Goal: Task Accomplishment & Management: Use online tool/utility

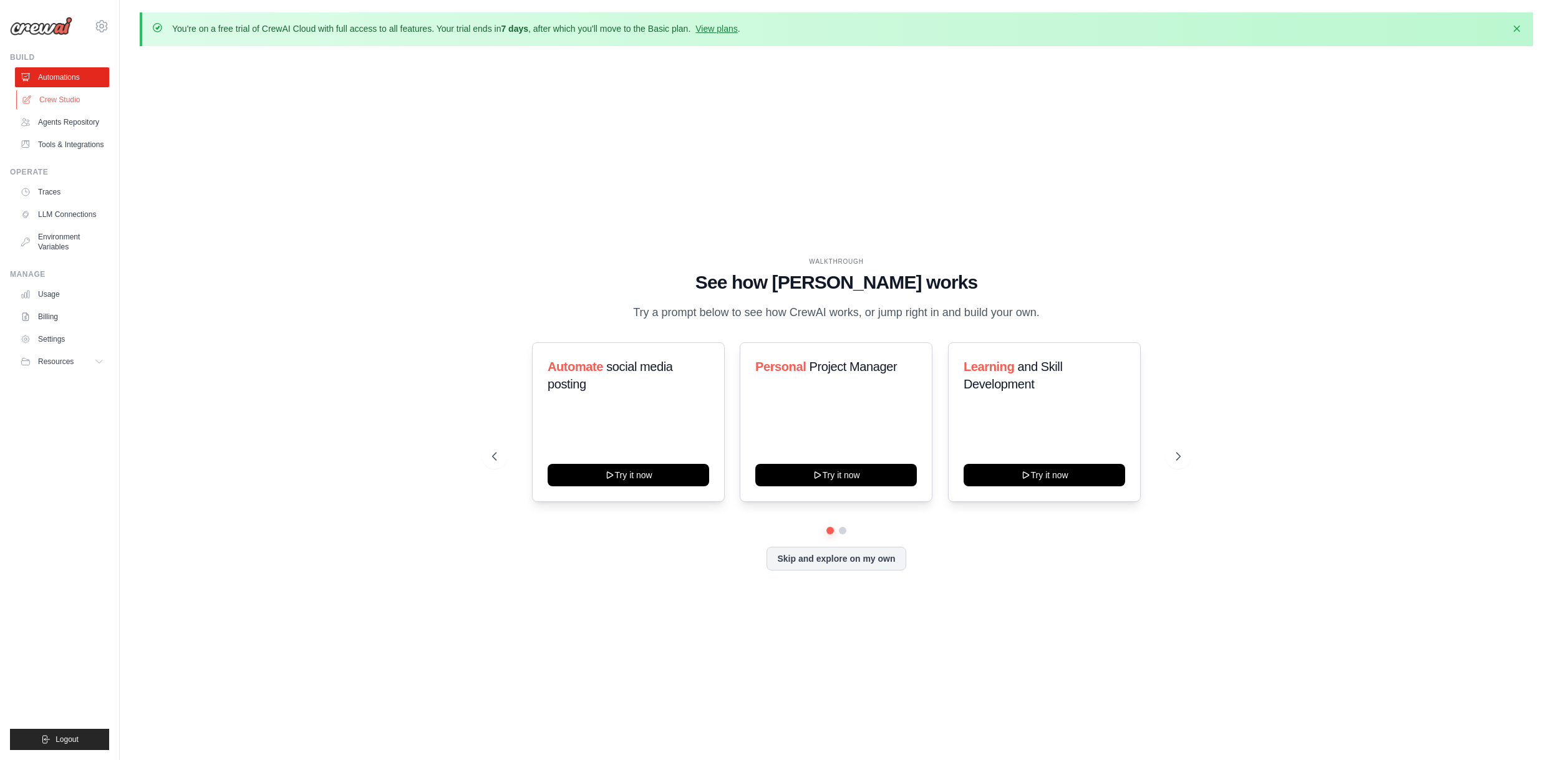
click at [55, 103] on link "Crew Studio" at bounding box center [63, 100] width 94 height 20
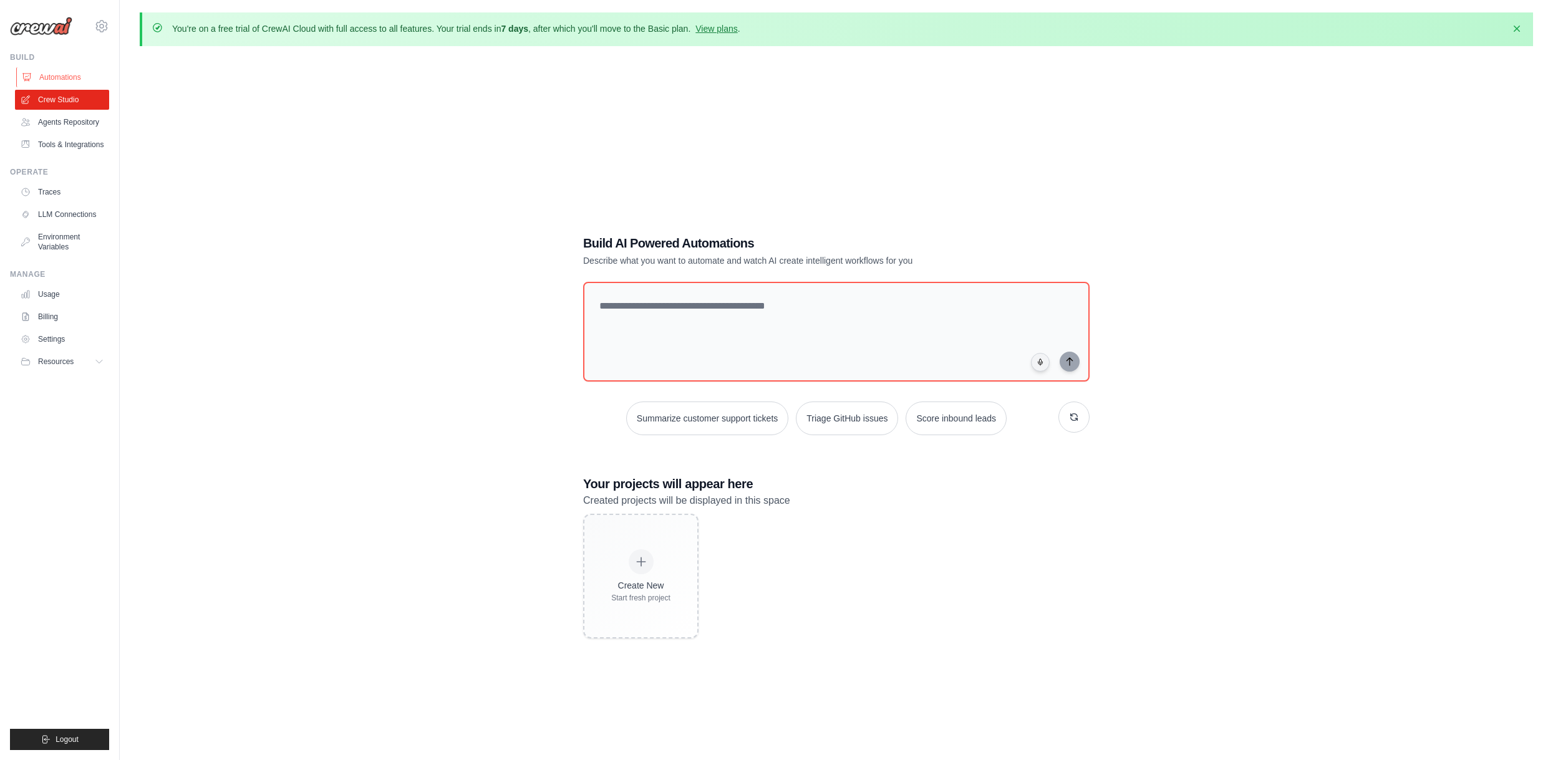
click at [74, 70] on link "Automations" at bounding box center [63, 77] width 94 height 20
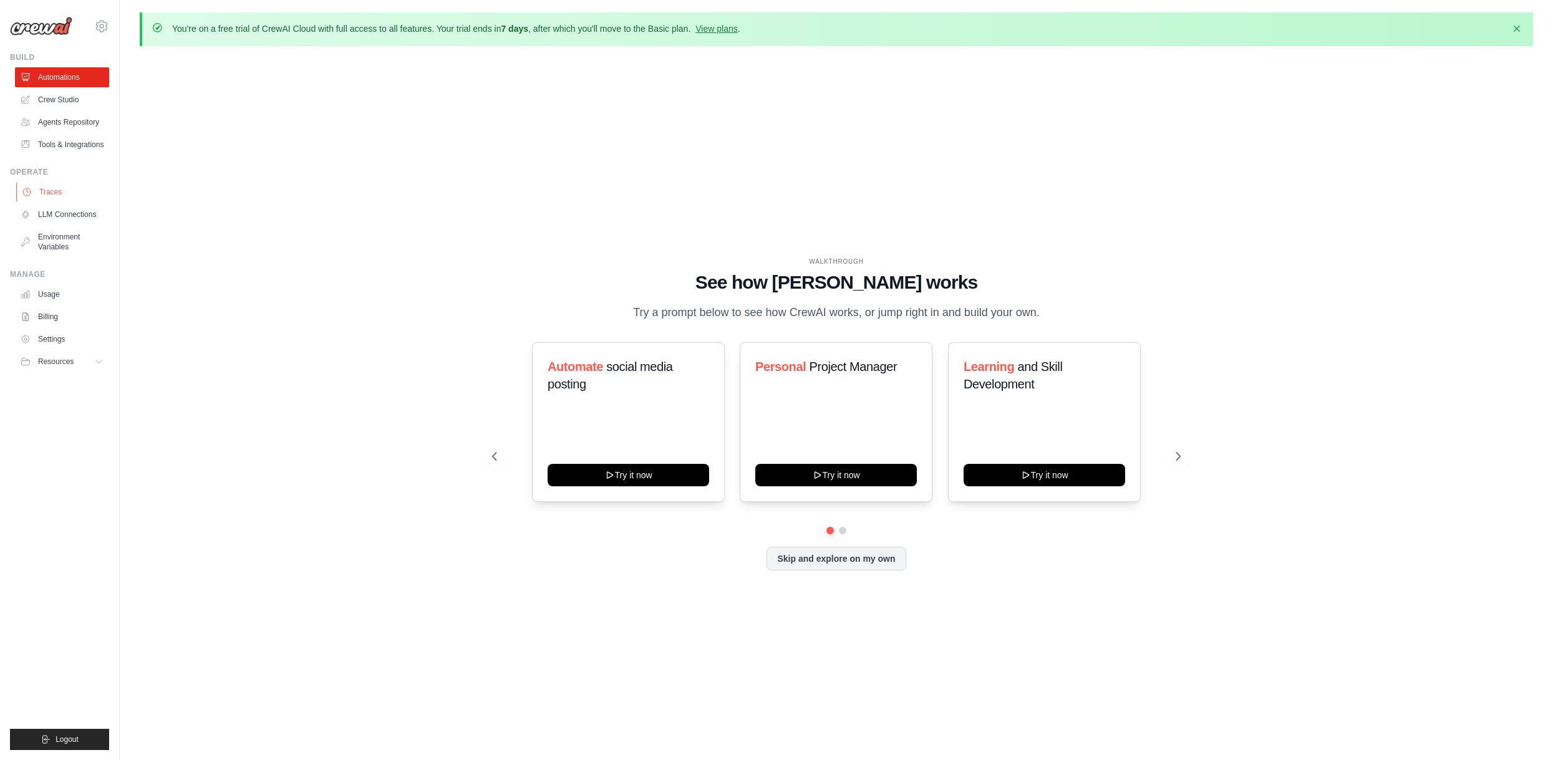
click at [70, 198] on link "Traces" at bounding box center [63, 192] width 94 height 20
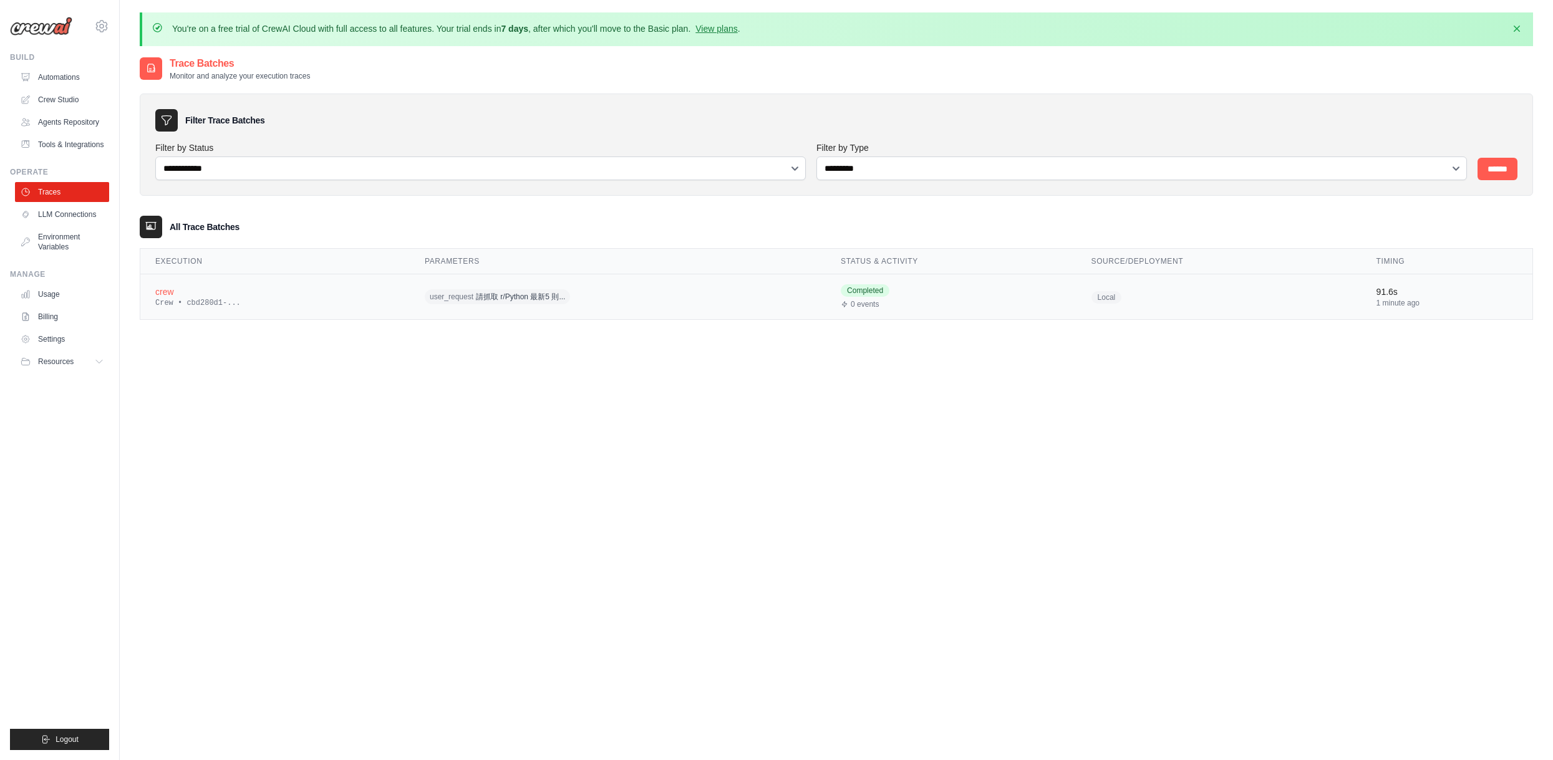
click at [249, 287] on div "crew" at bounding box center [274, 292] width 239 height 12
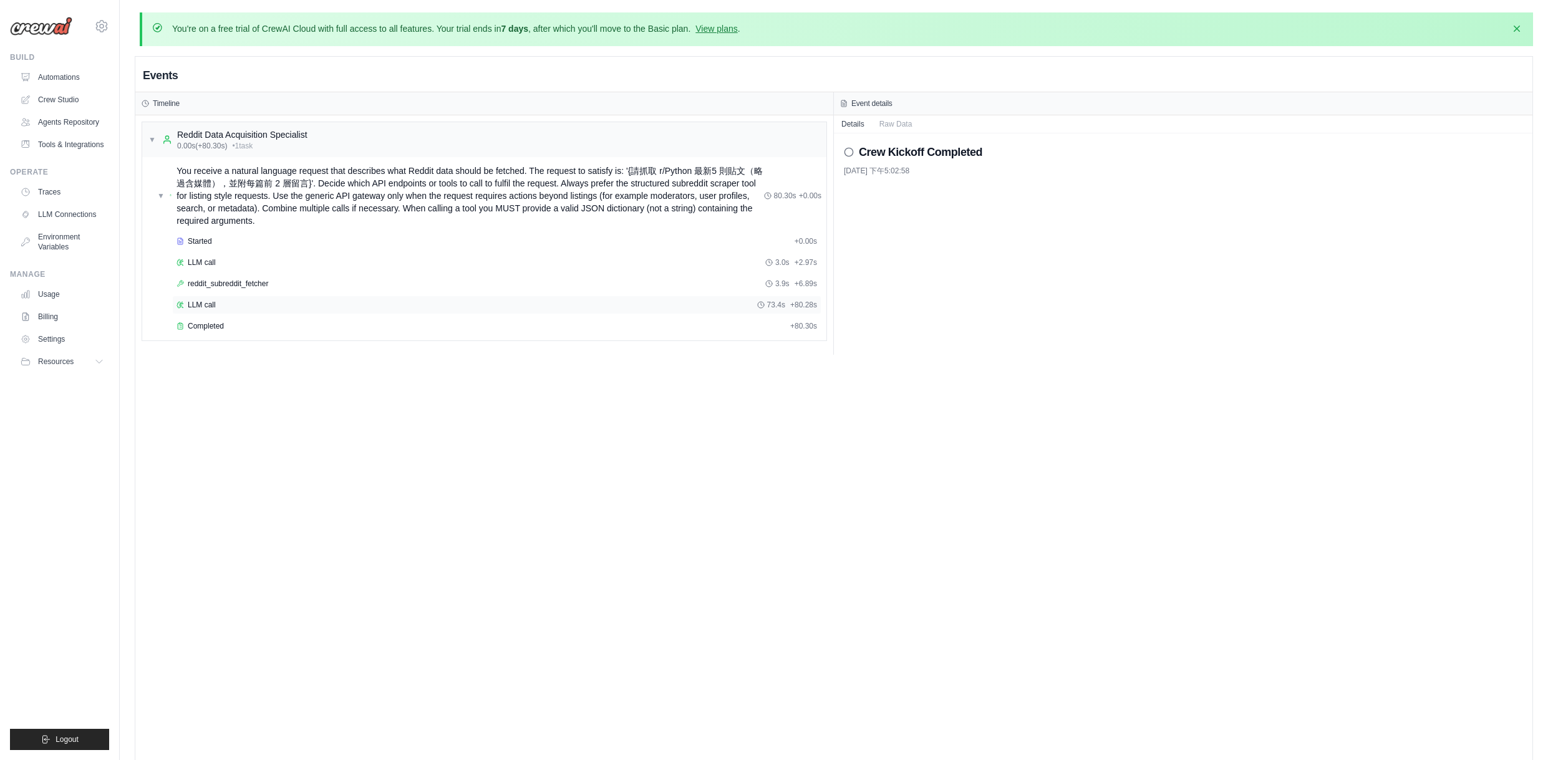
click at [255, 308] on div "LLM call 73.4s + 80.28s" at bounding box center [496, 305] width 640 height 10
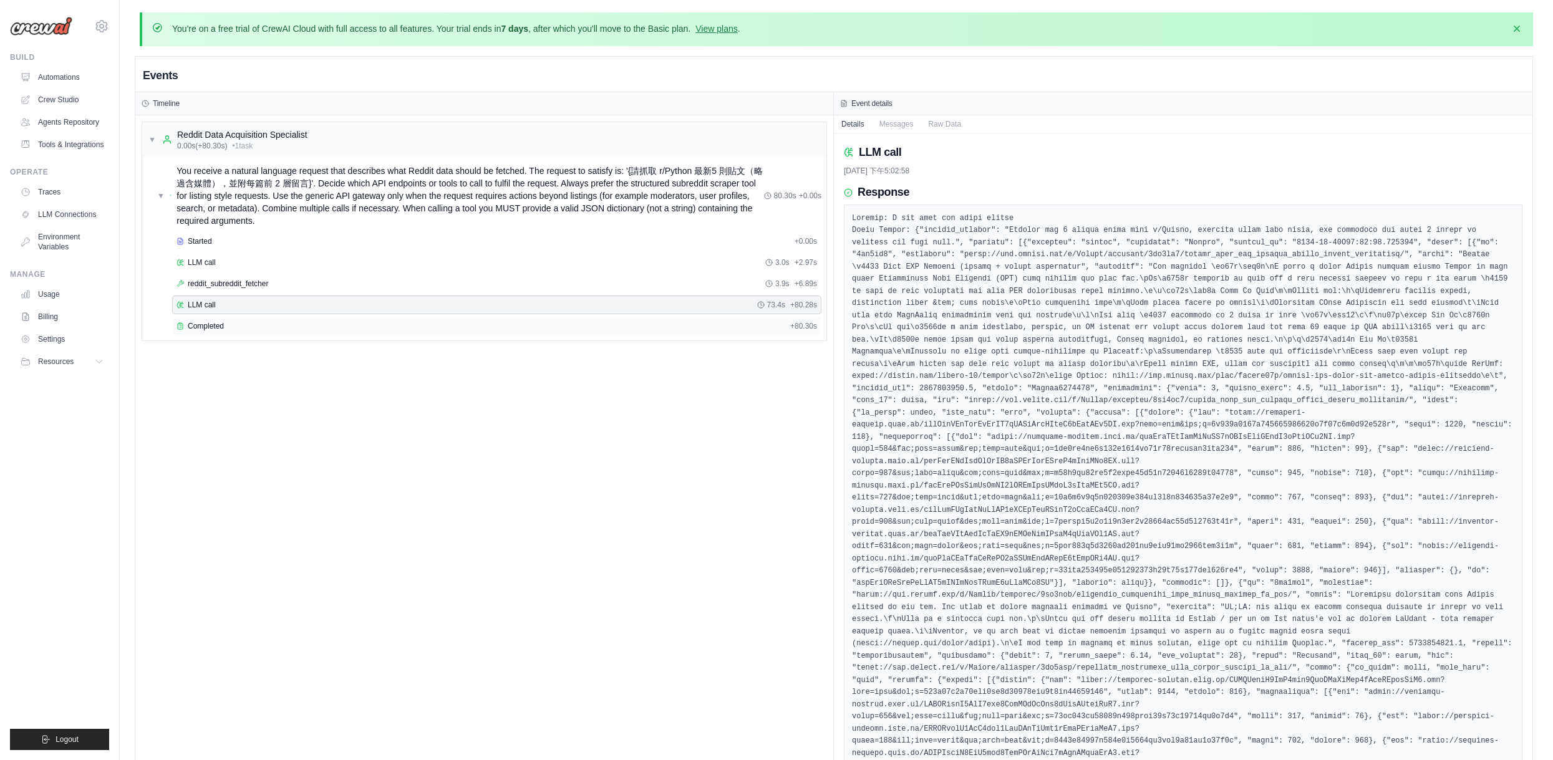
click at [249, 331] on div "Completed + 80.30s" at bounding box center [496, 326] width 649 height 19
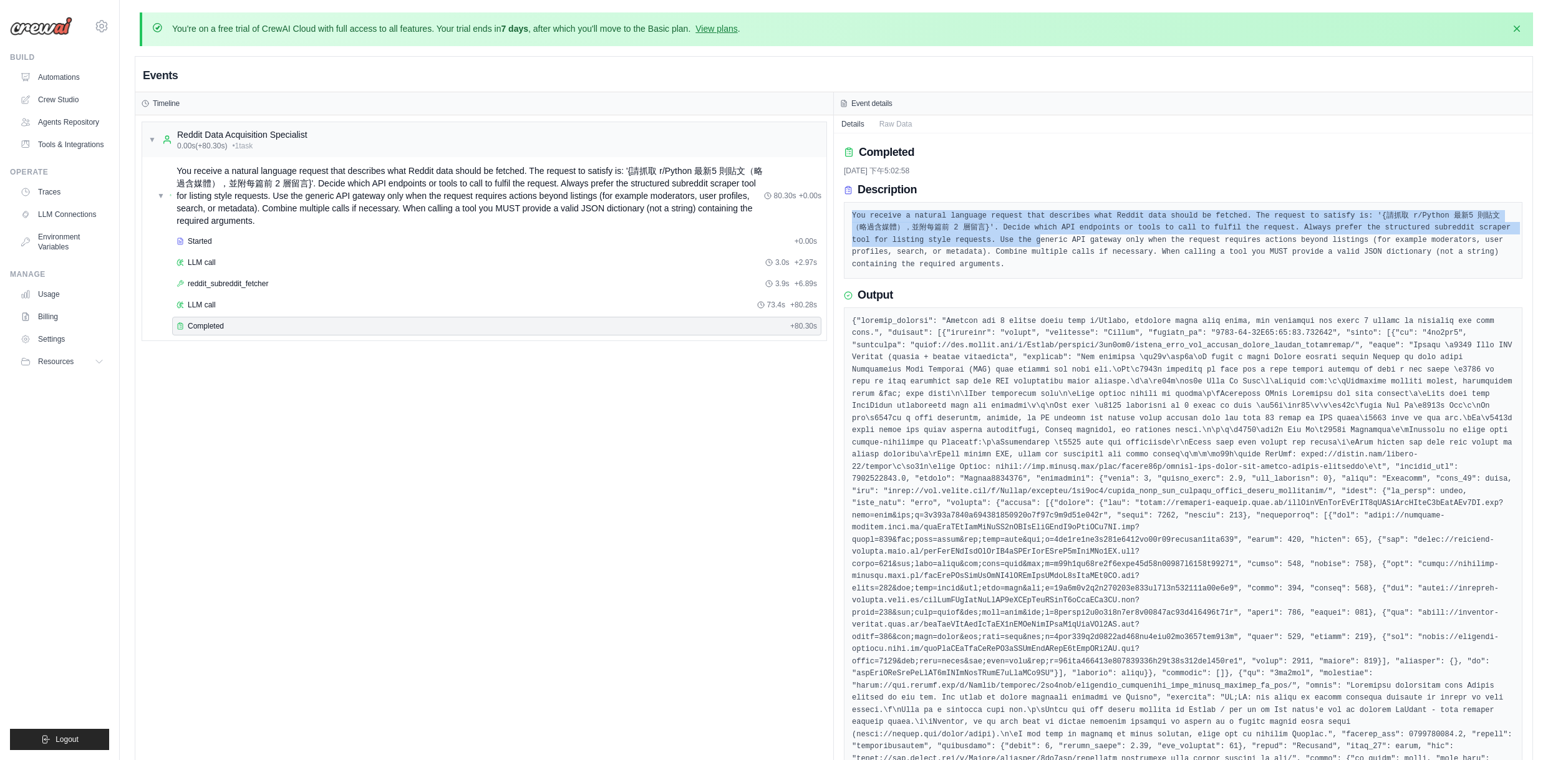
drag, startPoint x: 853, startPoint y: 217, endPoint x: 1055, endPoint y: 254, distance: 205.4
click at [1041, 243] on pre "You receive a natural language request that describes what Reddit data should b…" at bounding box center [1183, 240] width 662 height 61
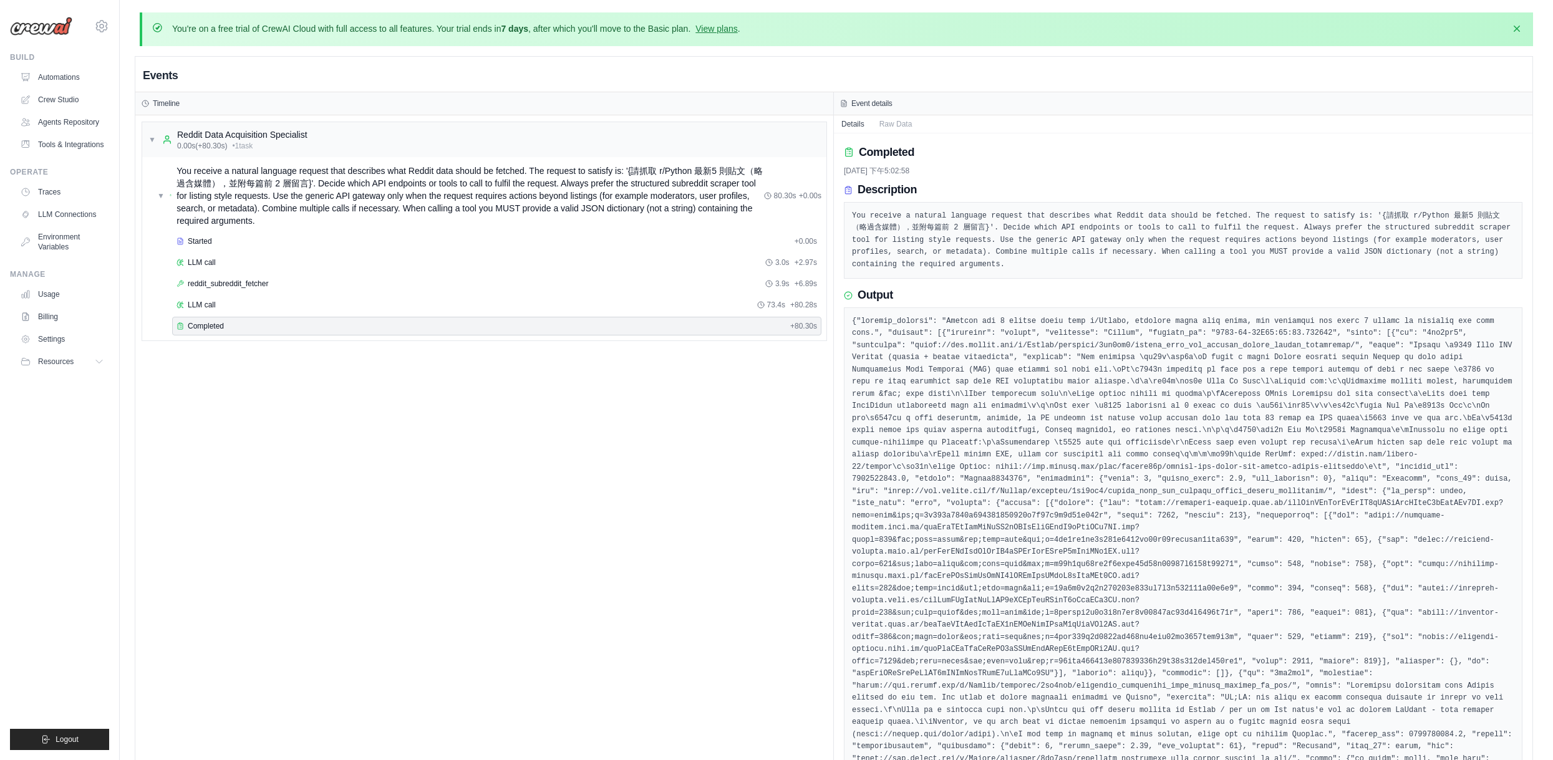
click at [1062, 264] on pre "You receive a natural language request that describes what Reddit data should b…" at bounding box center [1183, 240] width 662 height 61
click at [281, 154] on div "▼ Reddit Data Acquisition Specialist 0.00s (+80.30s) • 1 task" at bounding box center [484, 139] width 684 height 35
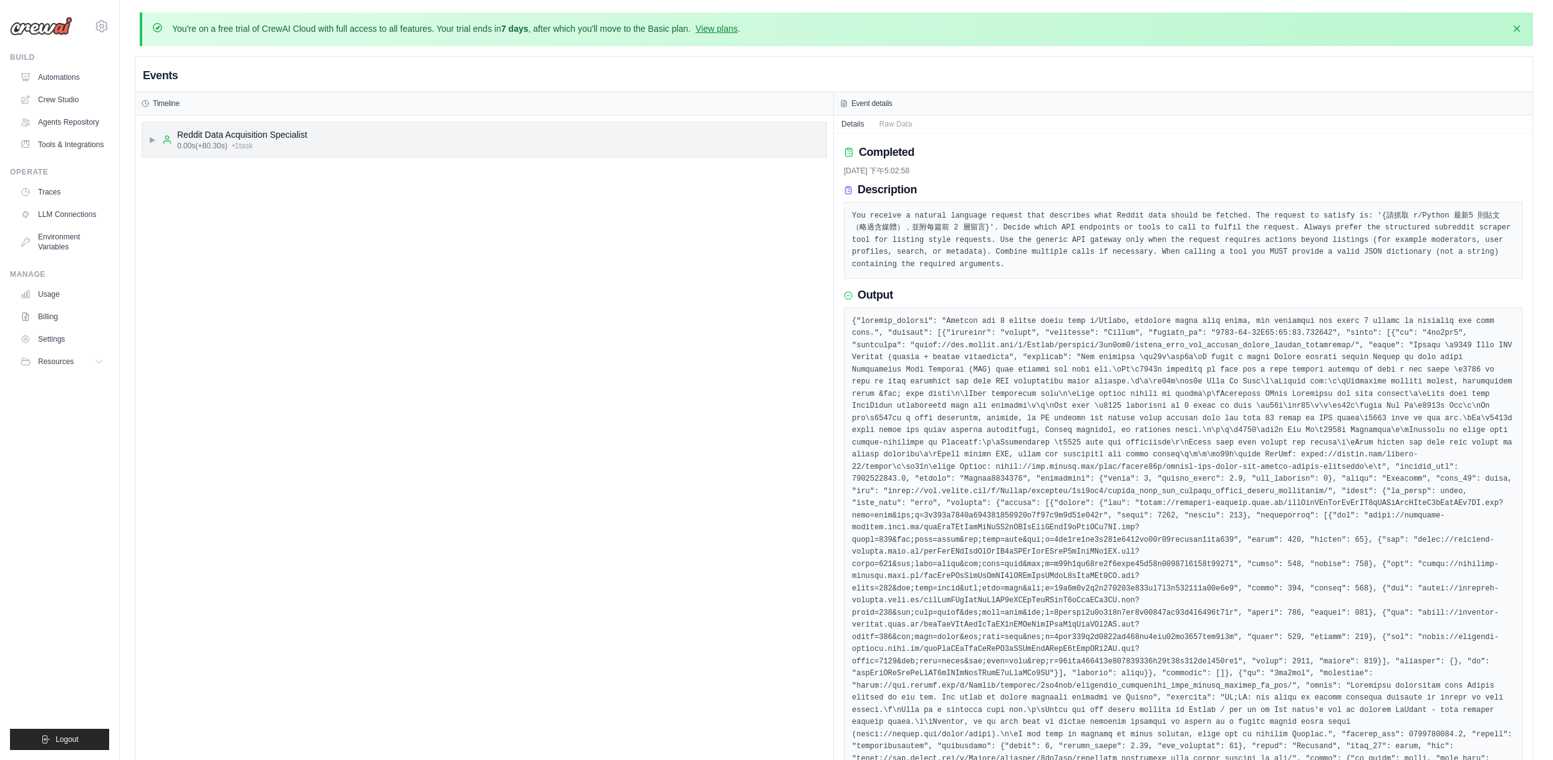
click at [352, 132] on div "▶ Reddit Data Acquisition Specialist 0.00s (+80.30s) • 1 task" at bounding box center [484, 139] width 684 height 35
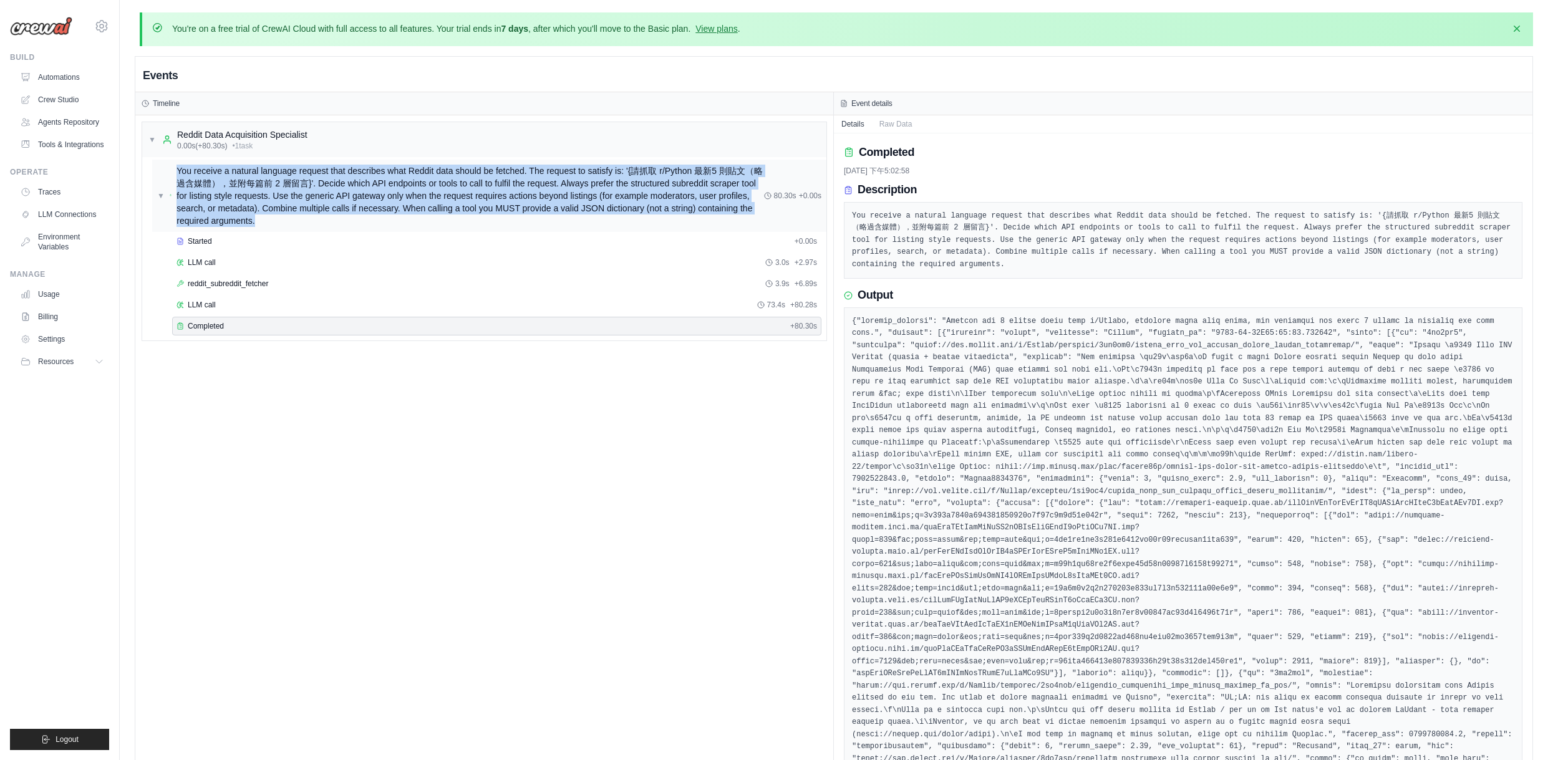
drag, startPoint x: 178, startPoint y: 170, endPoint x: 481, endPoint y: 219, distance: 307.6
click at [481, 219] on span "You receive a natural language request that describes what Reddit data should b…" at bounding box center [469, 196] width 587 height 62
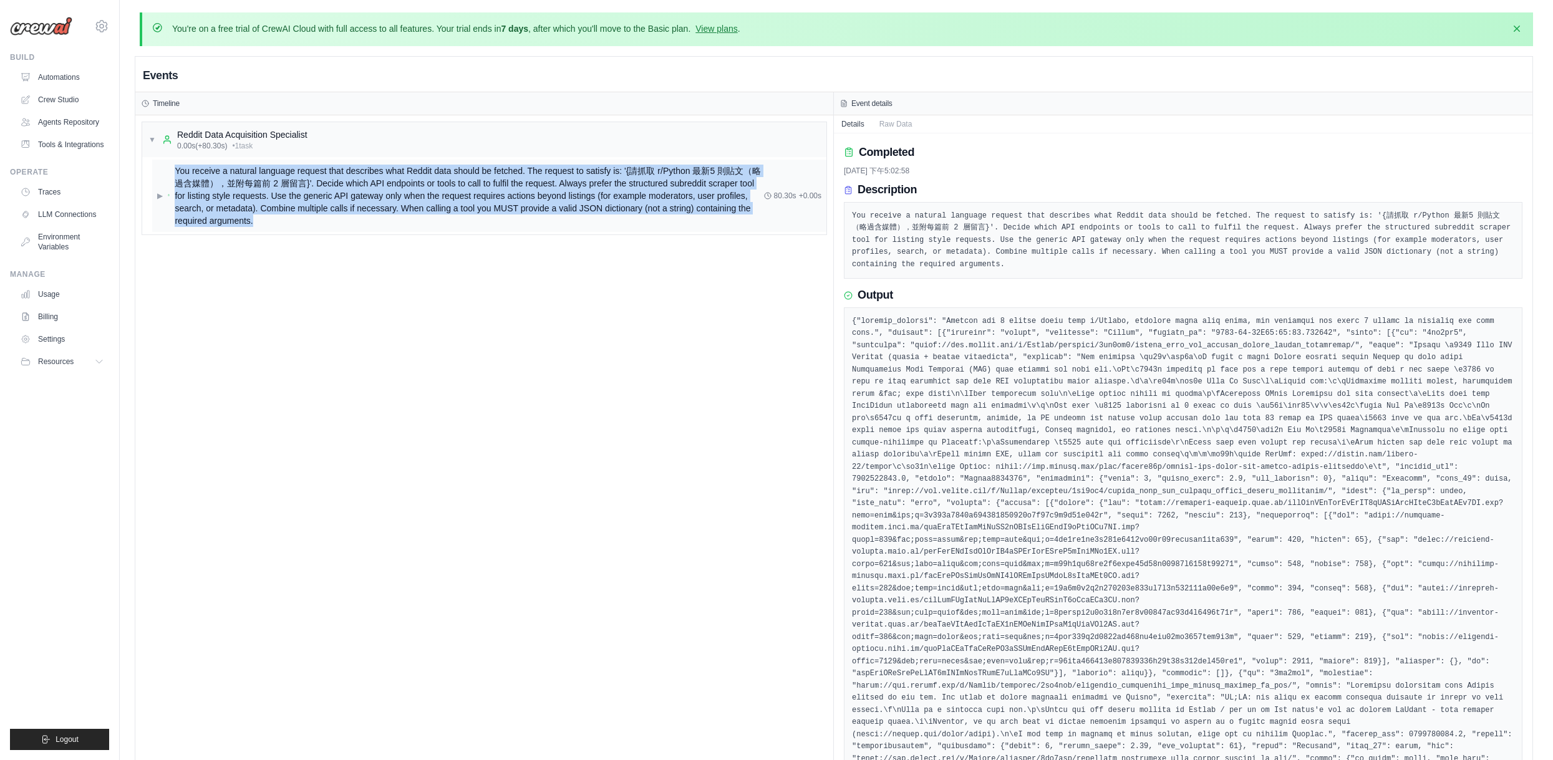
copy span "You receive a natural language request that describes what Reddit data should b…"
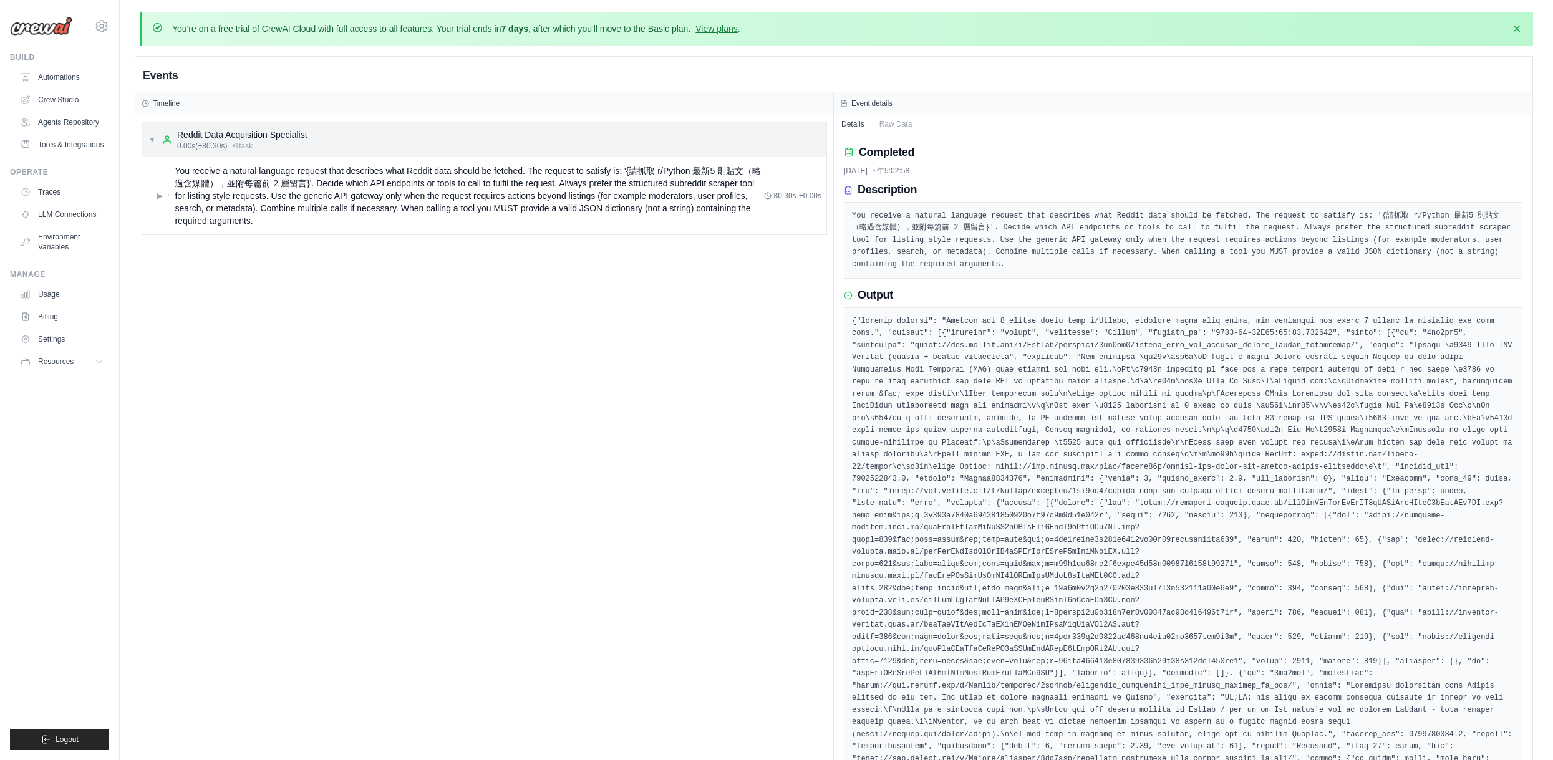
click at [160, 140] on div "▼ Reddit Data Acquisition Specialist 0.00s (+80.30s) • 1 task" at bounding box center [227, 139] width 159 height 22
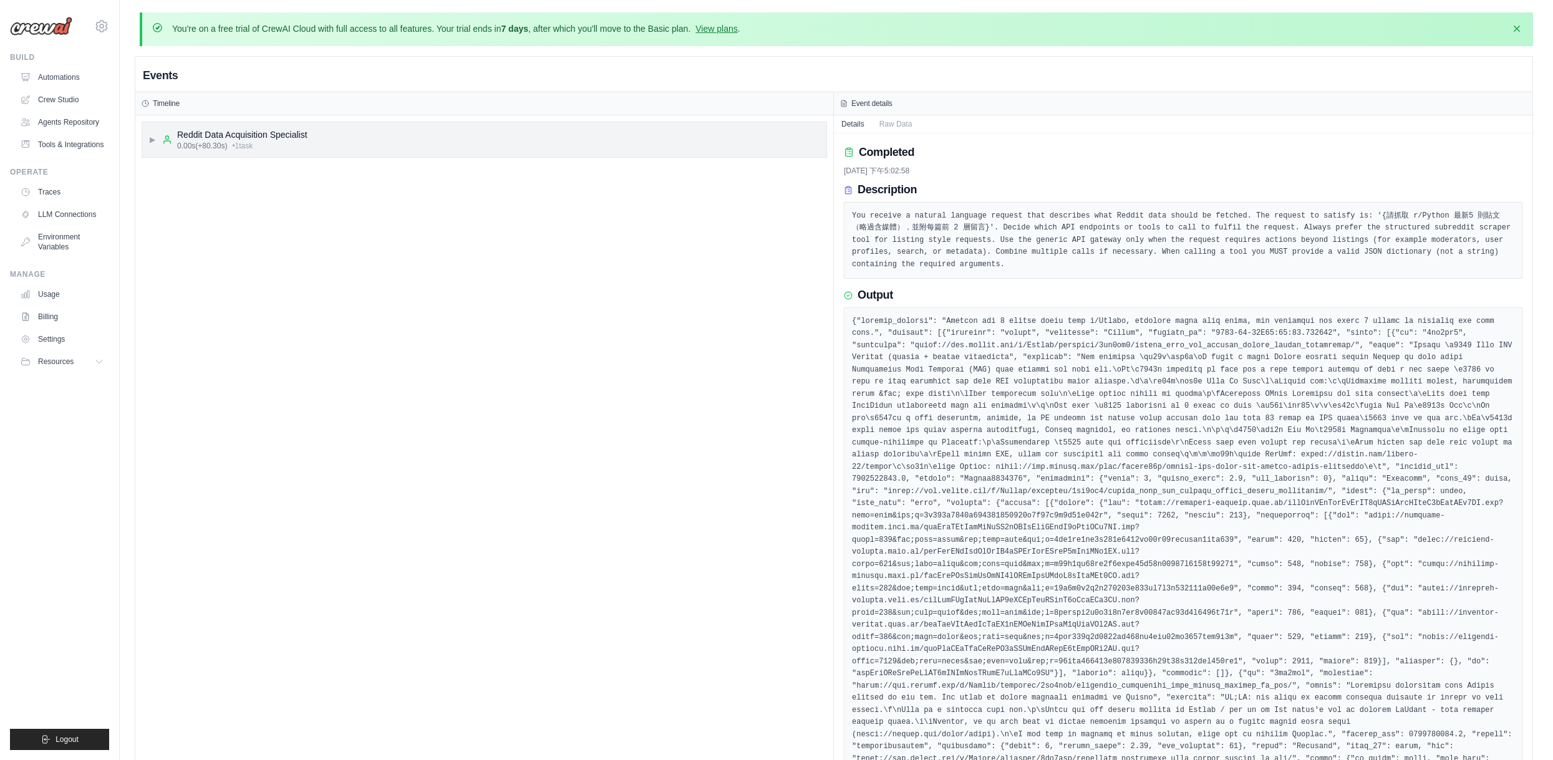
click at [157, 139] on div "▶ Reddit Data Acquisition Specialist 0.00s (+80.30s) • 1 task" at bounding box center [227, 139] width 159 height 22
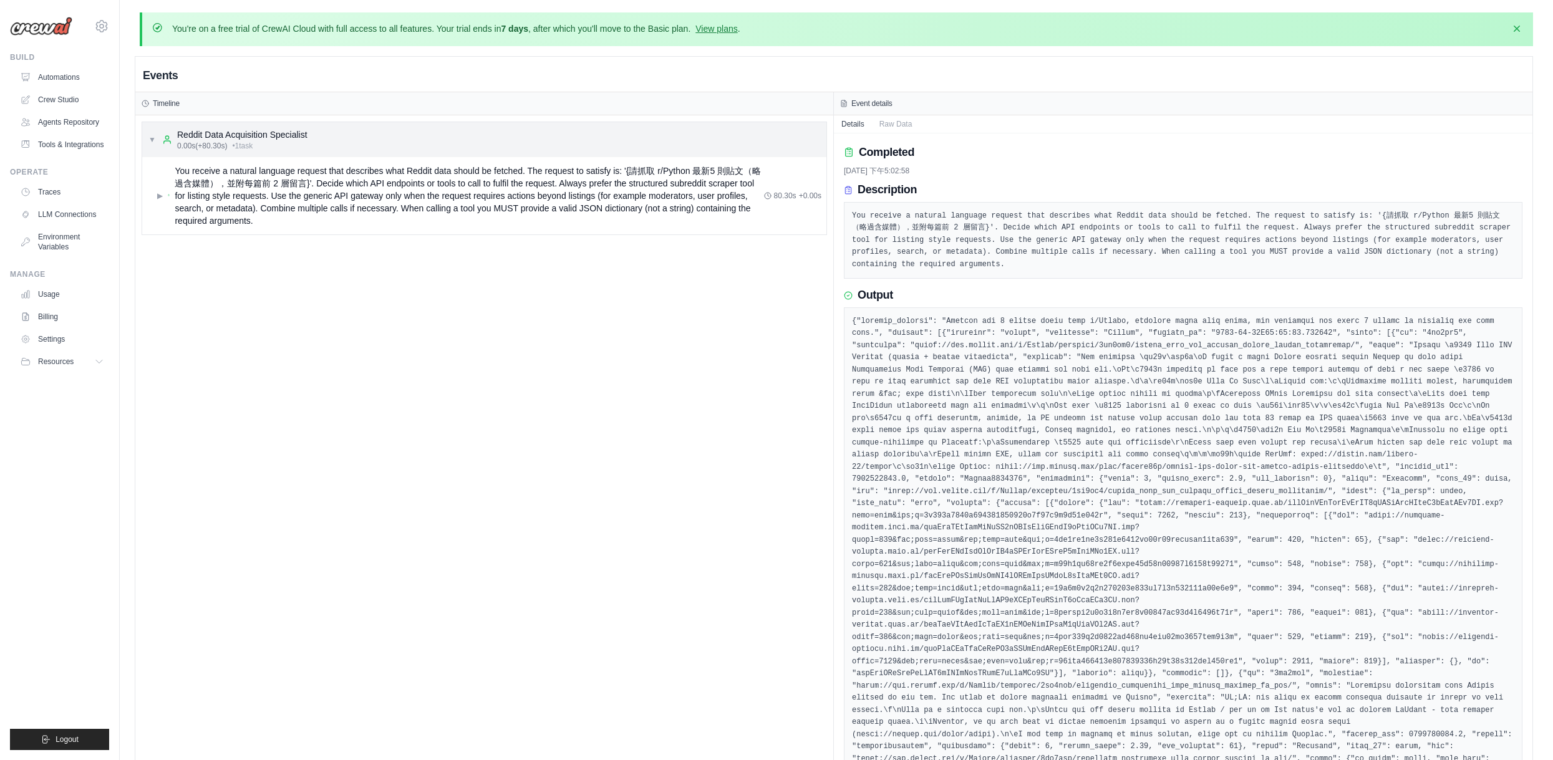
click at [279, 152] on div "▼ Reddit Data Acquisition Specialist 0.00s (+80.30s) • 1 task" at bounding box center [484, 139] width 684 height 35
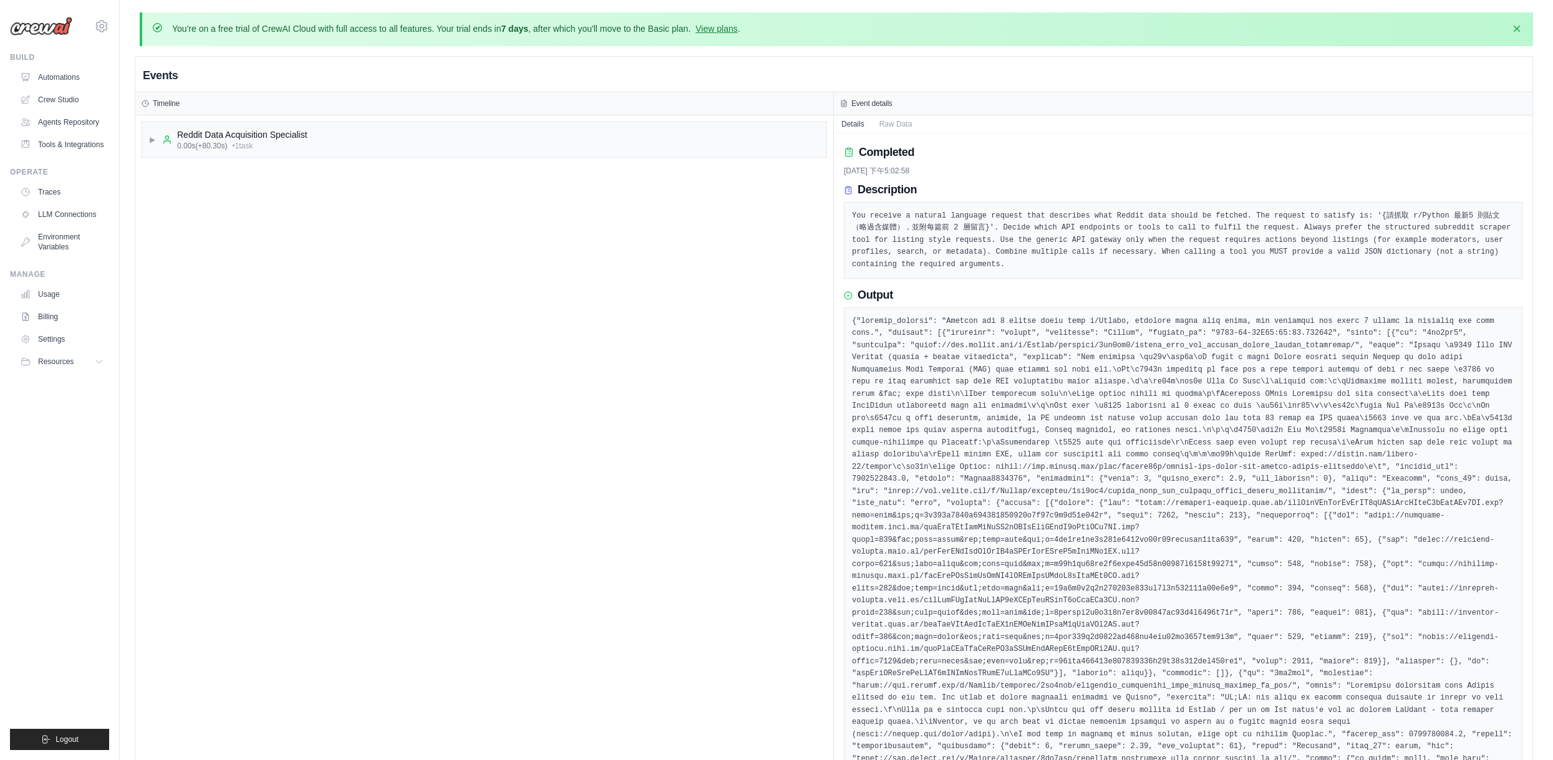
click at [197, 135] on div "Reddit Data Acquisition Specialist" at bounding box center [242, 134] width 130 height 12
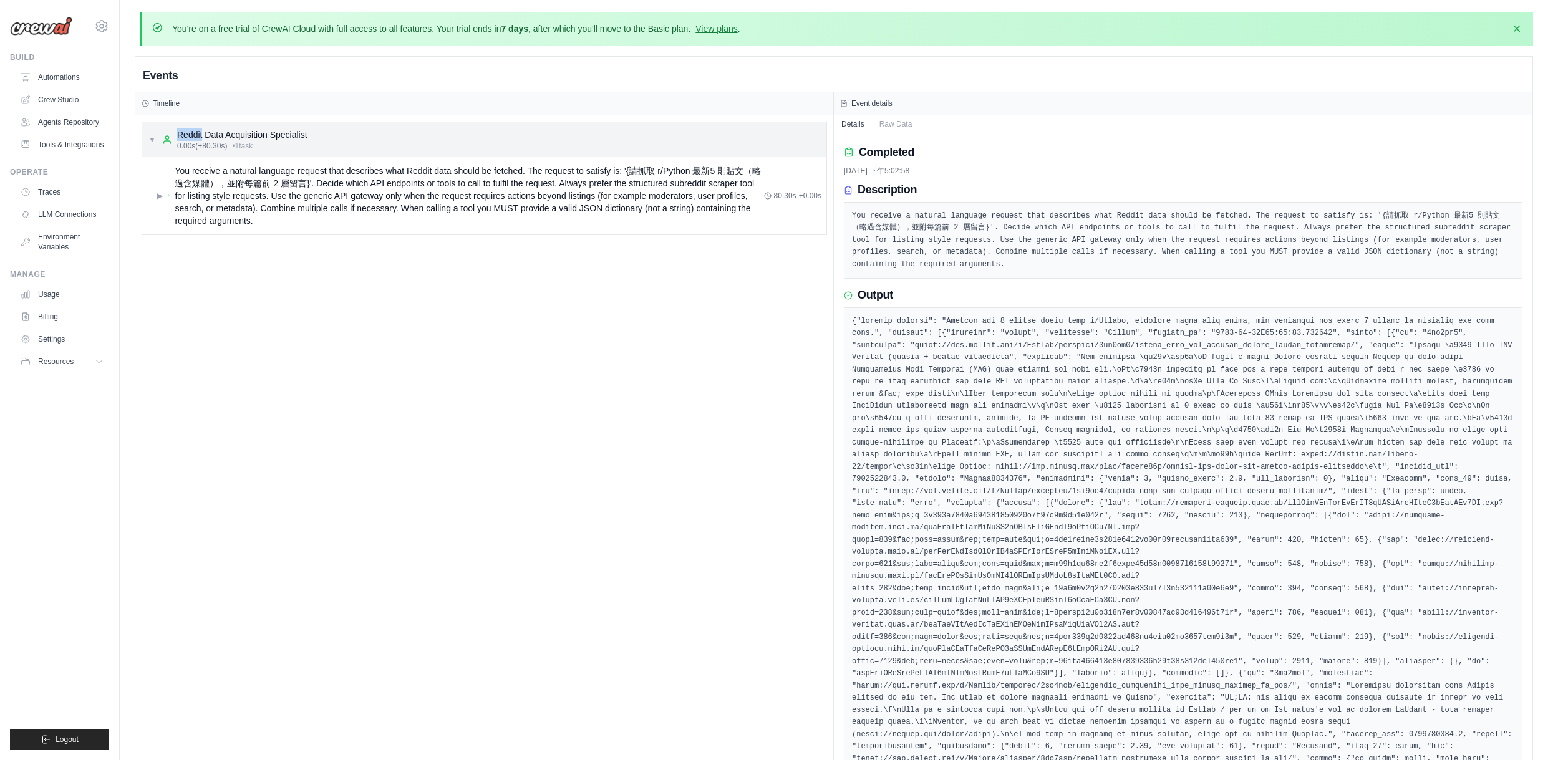
click at [197, 135] on div "Reddit Data Acquisition Specialist" at bounding box center [242, 134] width 130 height 12
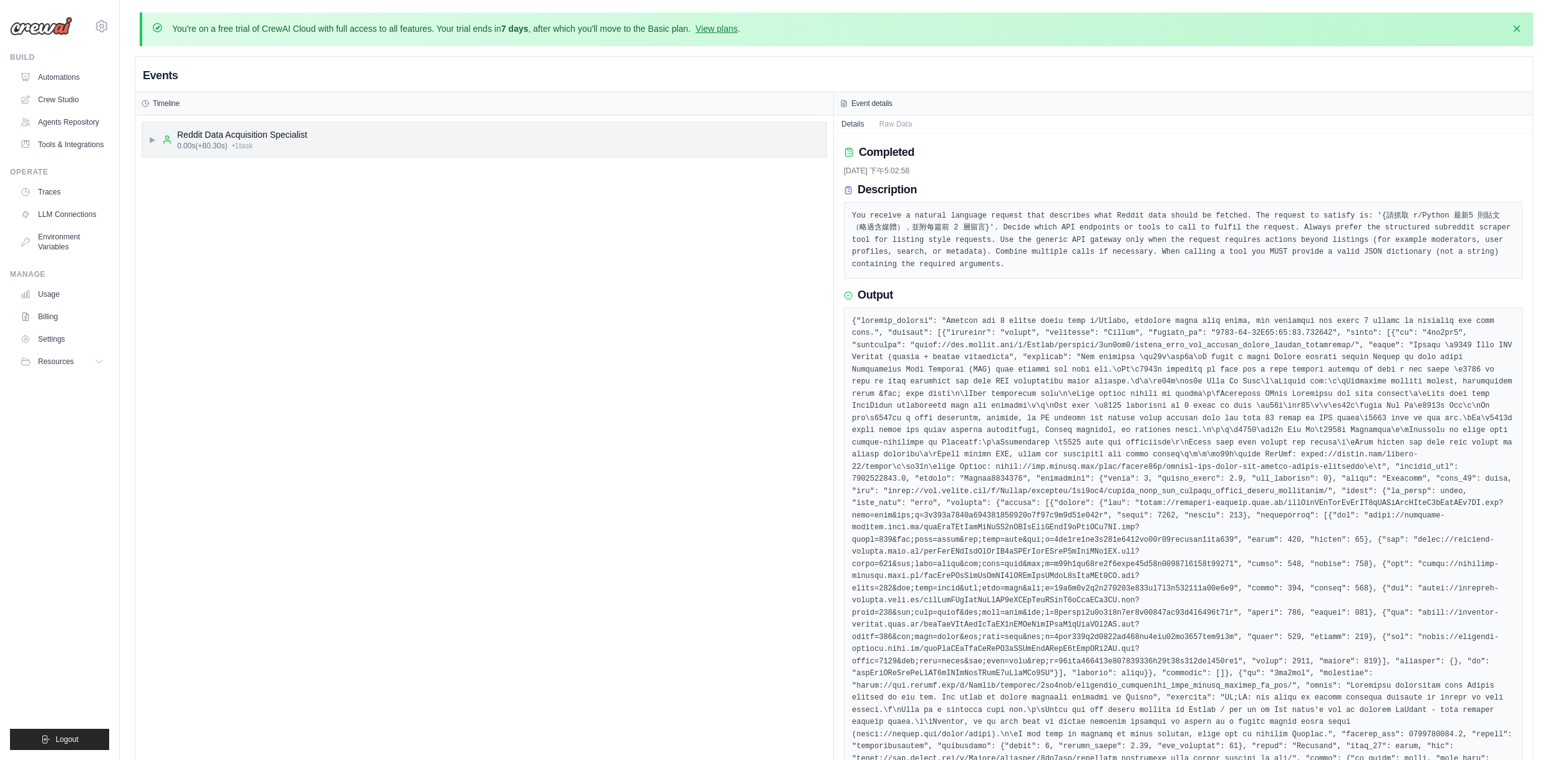
click at [359, 153] on div "▶ Reddit Data Acquisition Specialist 0.00s (+80.30s) • 1 task" at bounding box center [484, 139] width 684 height 35
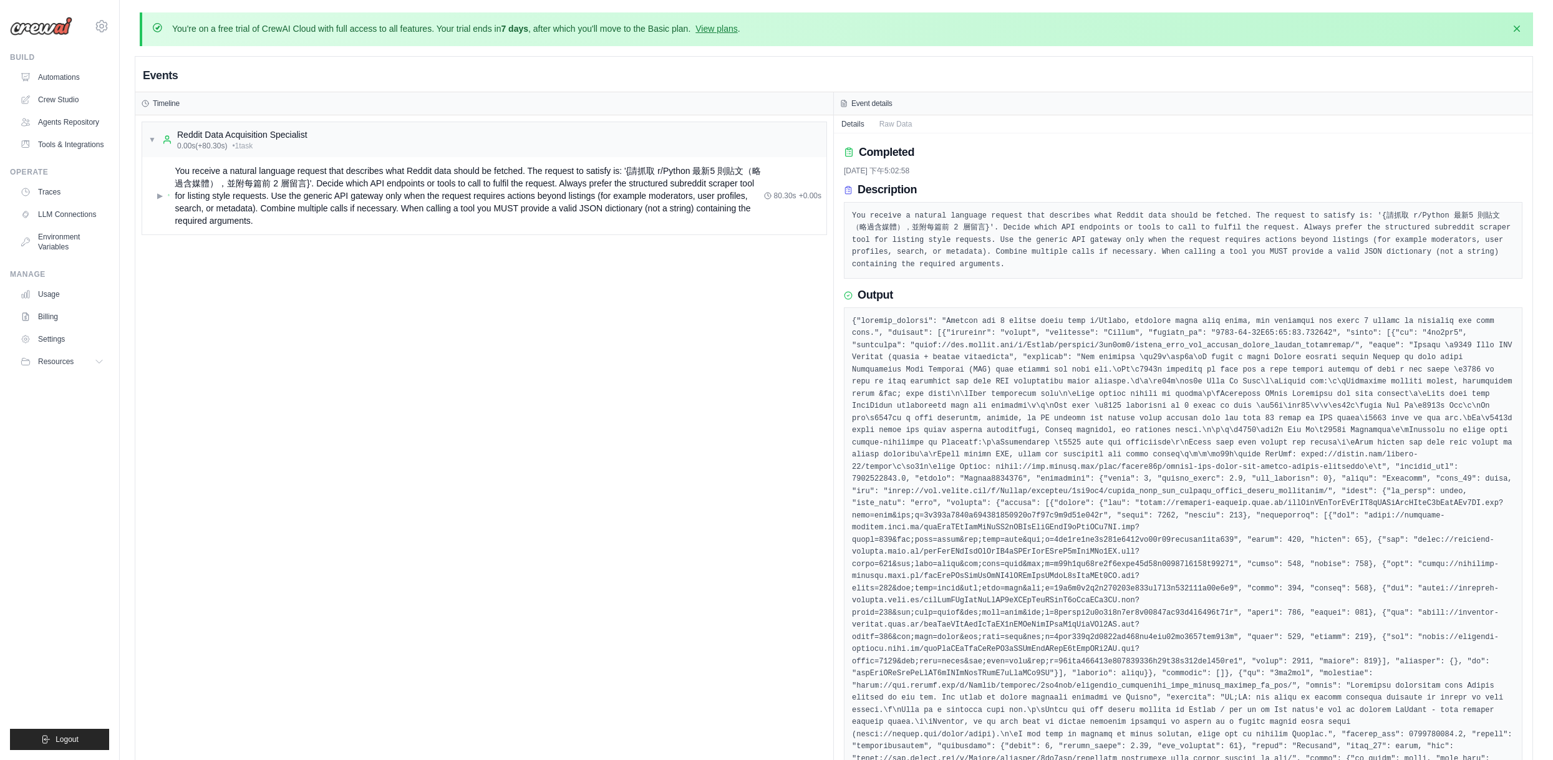
click at [211, 201] on span "You receive a natural language request that describes what Reddit data should b…" at bounding box center [469, 196] width 589 height 62
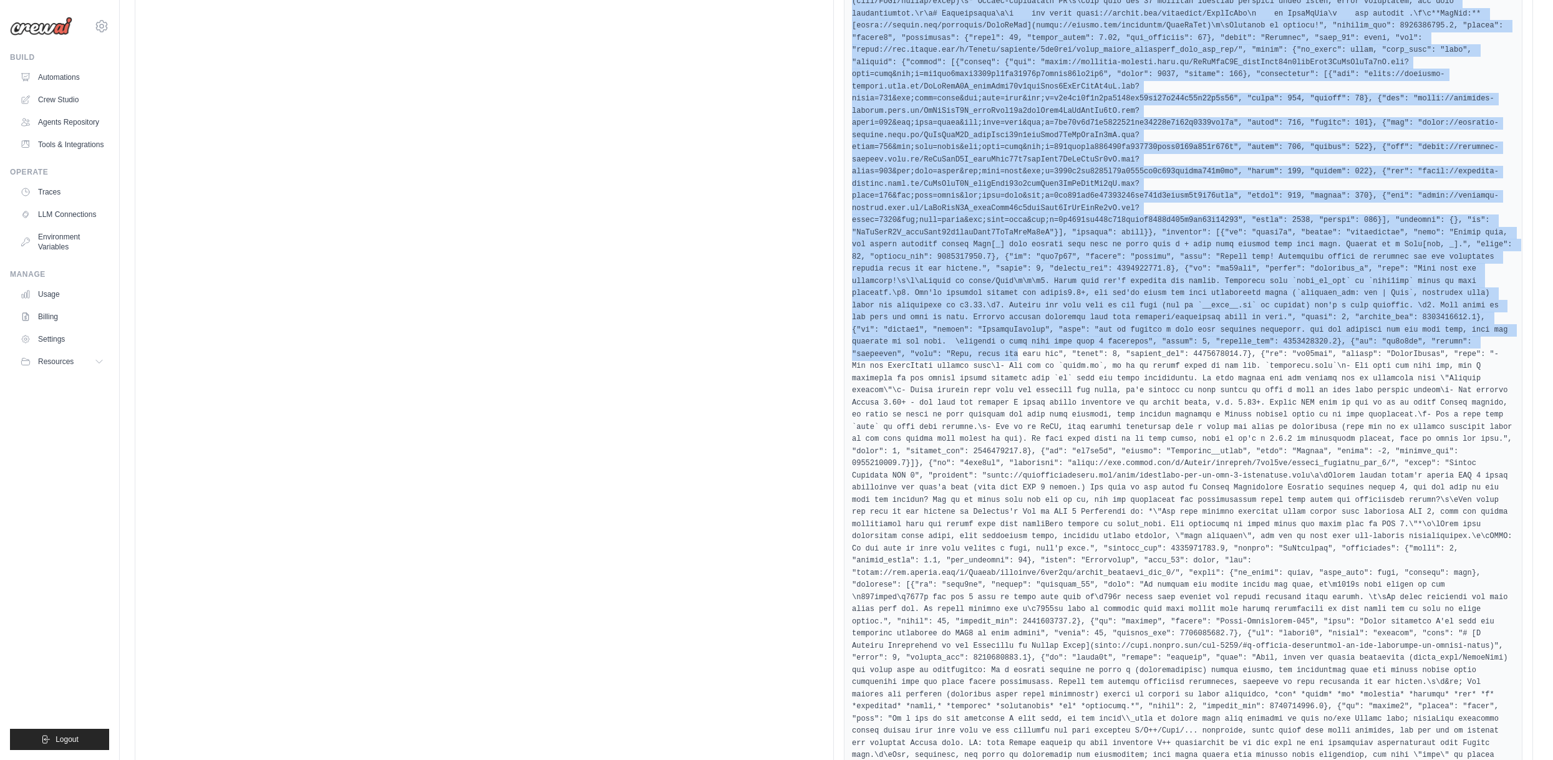
scroll to position [1892, 0]
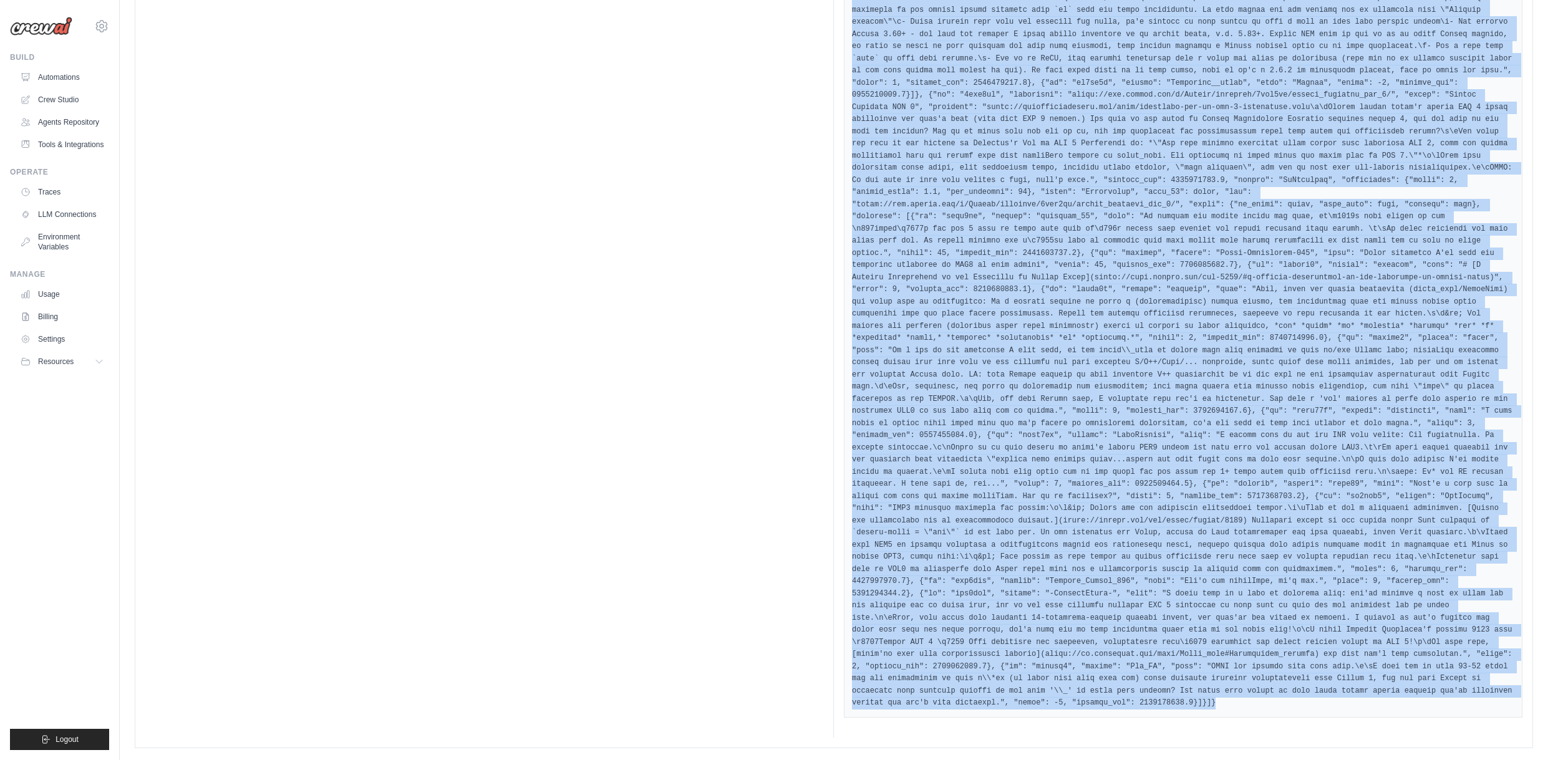
drag, startPoint x: 854, startPoint y: 321, endPoint x: 1412, endPoint y: 709, distance: 680.0
copy pre "{"request_summary": "Fetched the 5 latest posts from r/Python, skipping posts w…"
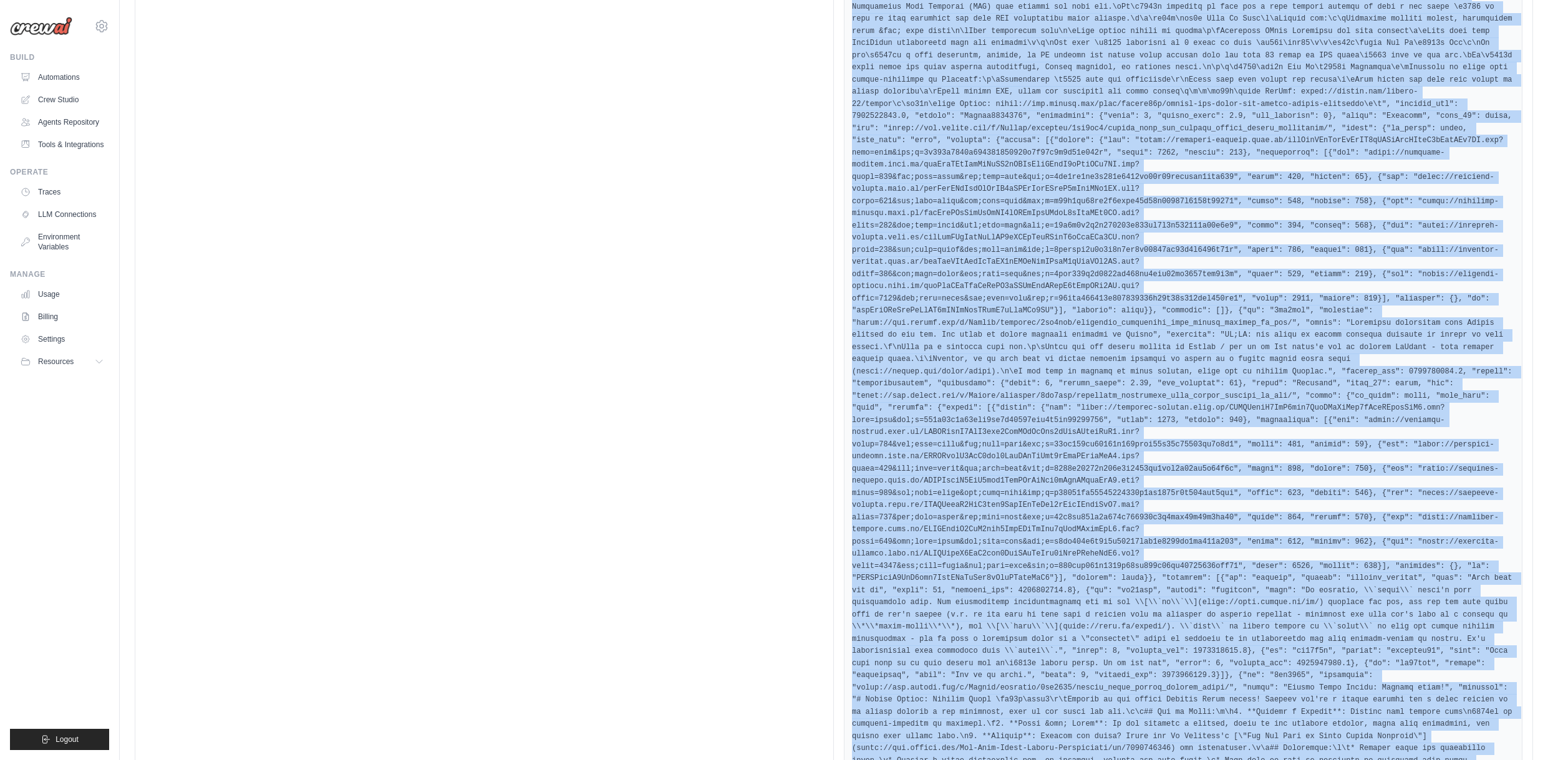
scroll to position [0, 0]
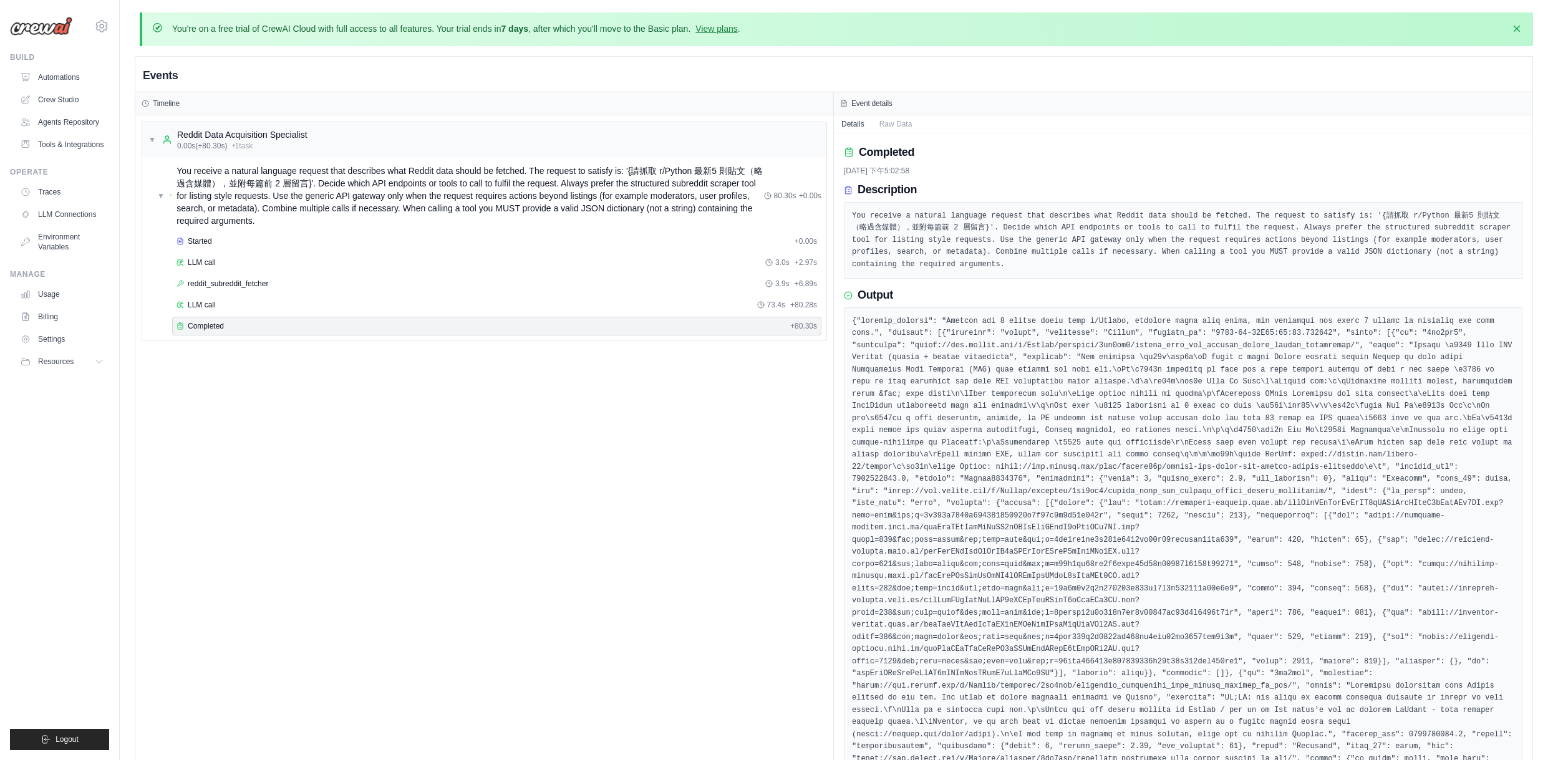
click at [842, 107] on div "Event details" at bounding box center [1183, 104] width 686 height 10
click at [844, 105] on icon at bounding box center [843, 105] width 2 height 0
click at [869, 104] on h3 "Event details" at bounding box center [871, 104] width 41 height 10
click at [894, 120] on button "Raw Data" at bounding box center [896, 123] width 48 height 17
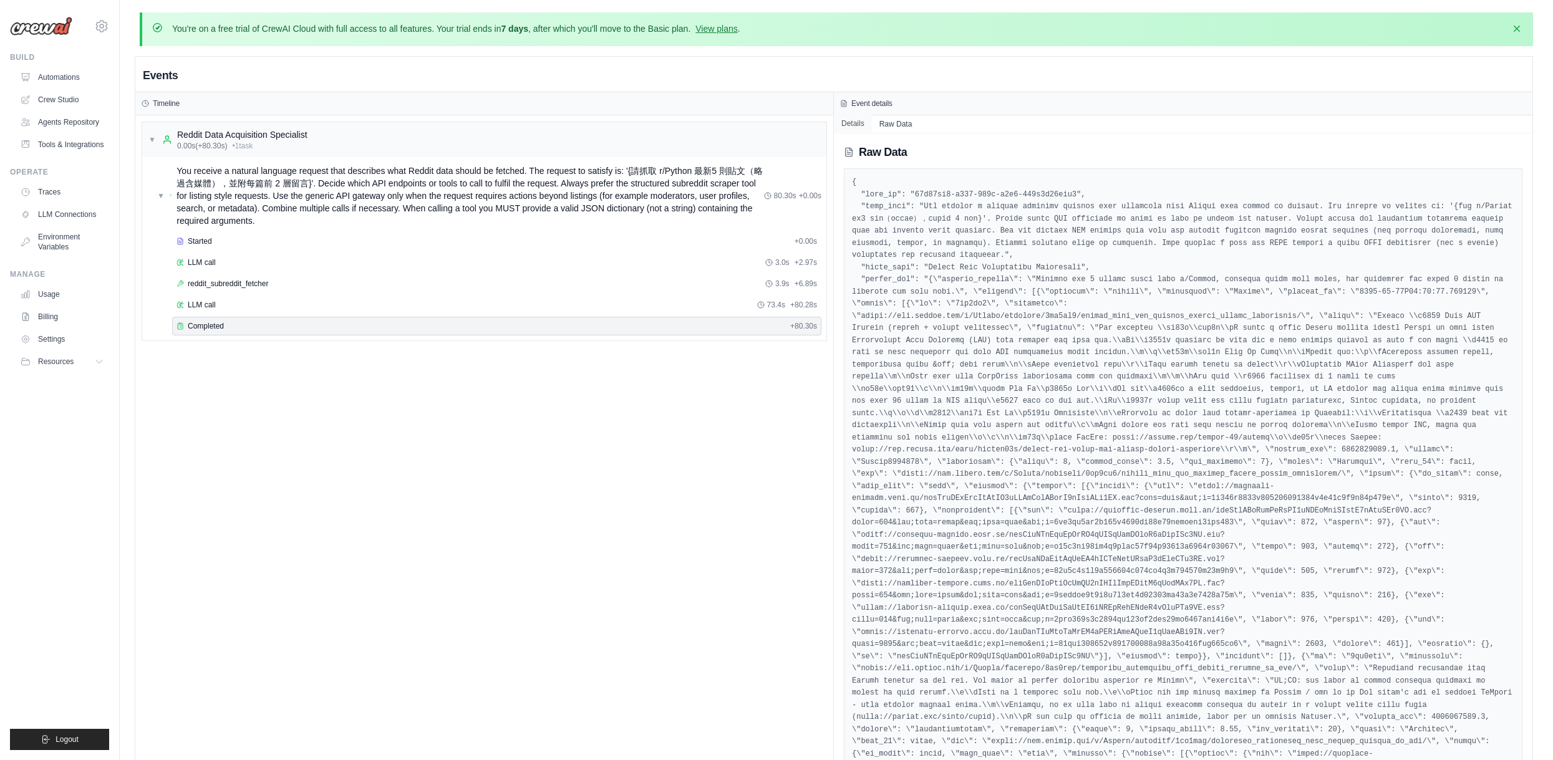
click at [857, 120] on button "Details" at bounding box center [853, 123] width 38 height 17
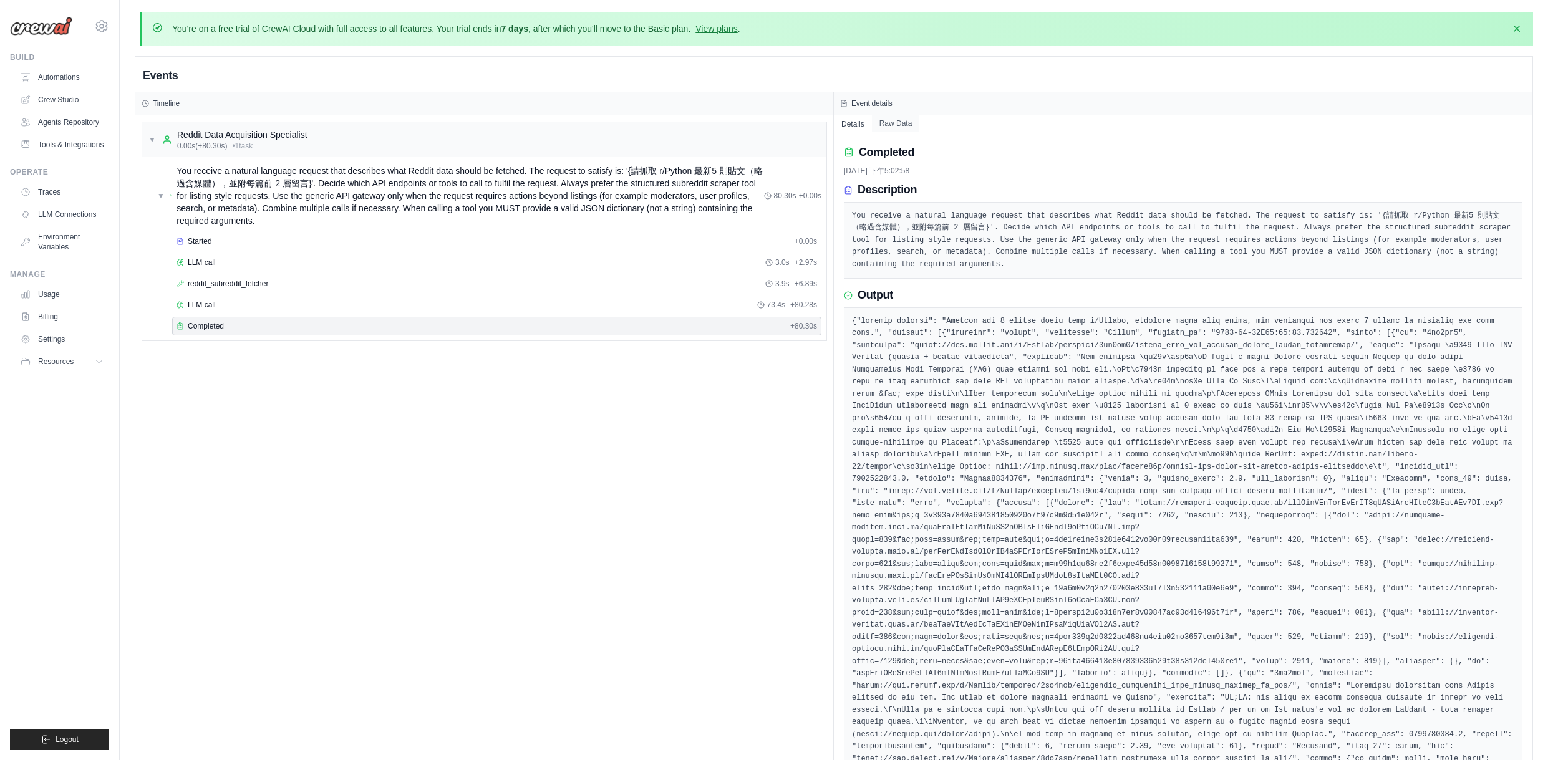
click at [895, 124] on button "Raw Data" at bounding box center [896, 123] width 48 height 17
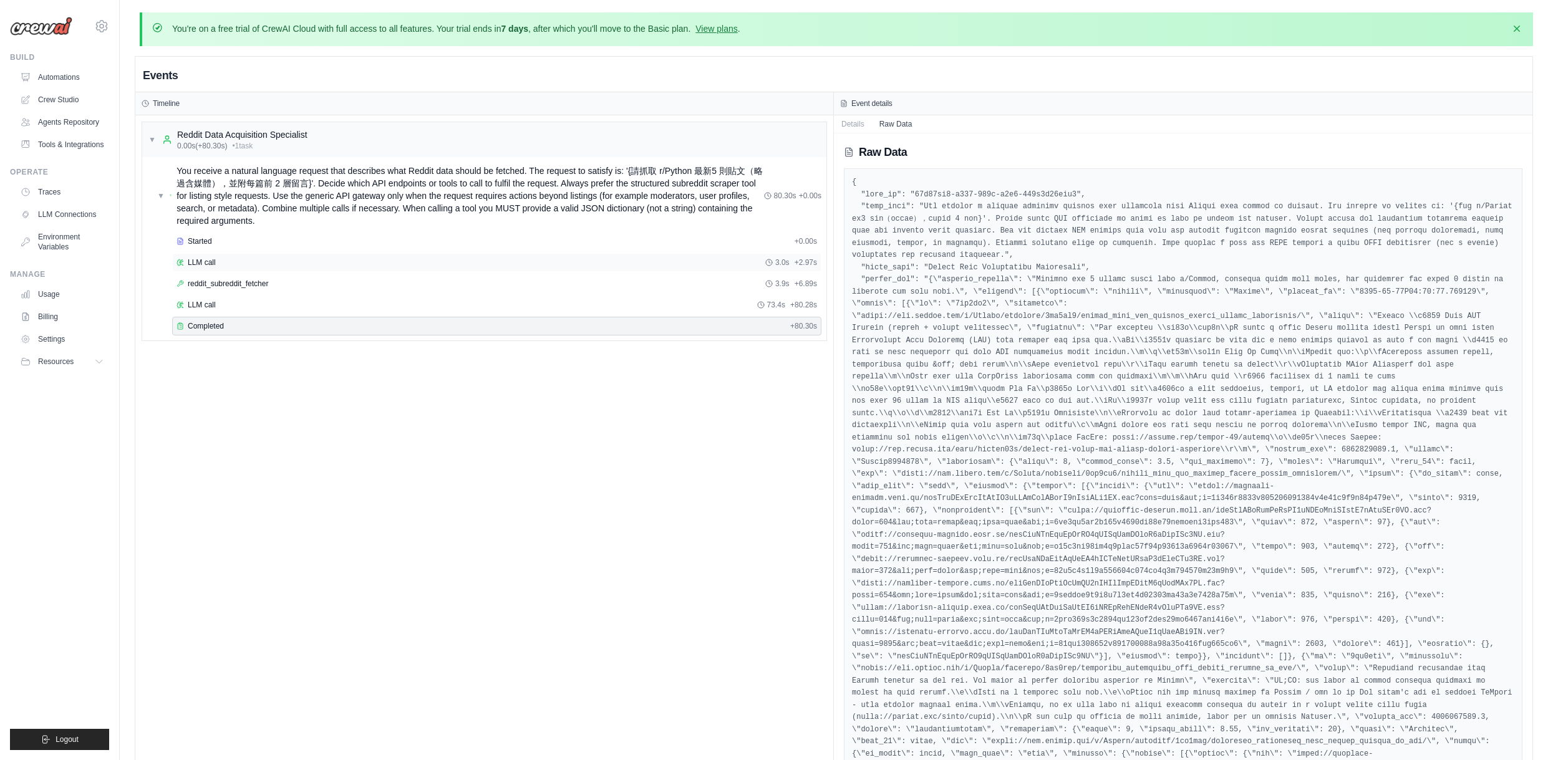
click at [231, 264] on div "LLM call 3.0s + 2.97s" at bounding box center [496, 263] width 640 height 10
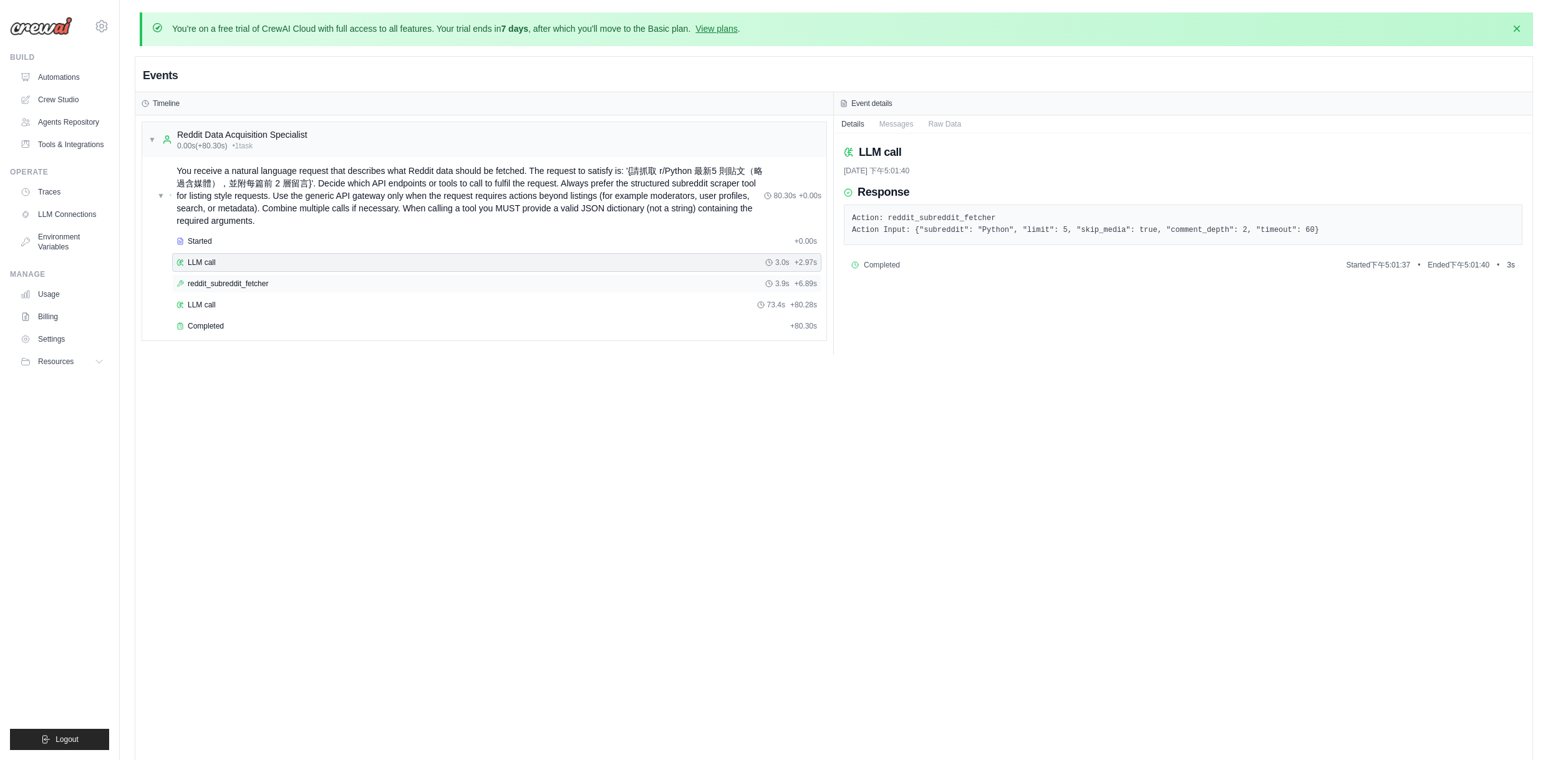
click at [228, 282] on span "reddit_subreddit_fetcher" at bounding box center [228, 284] width 80 height 10
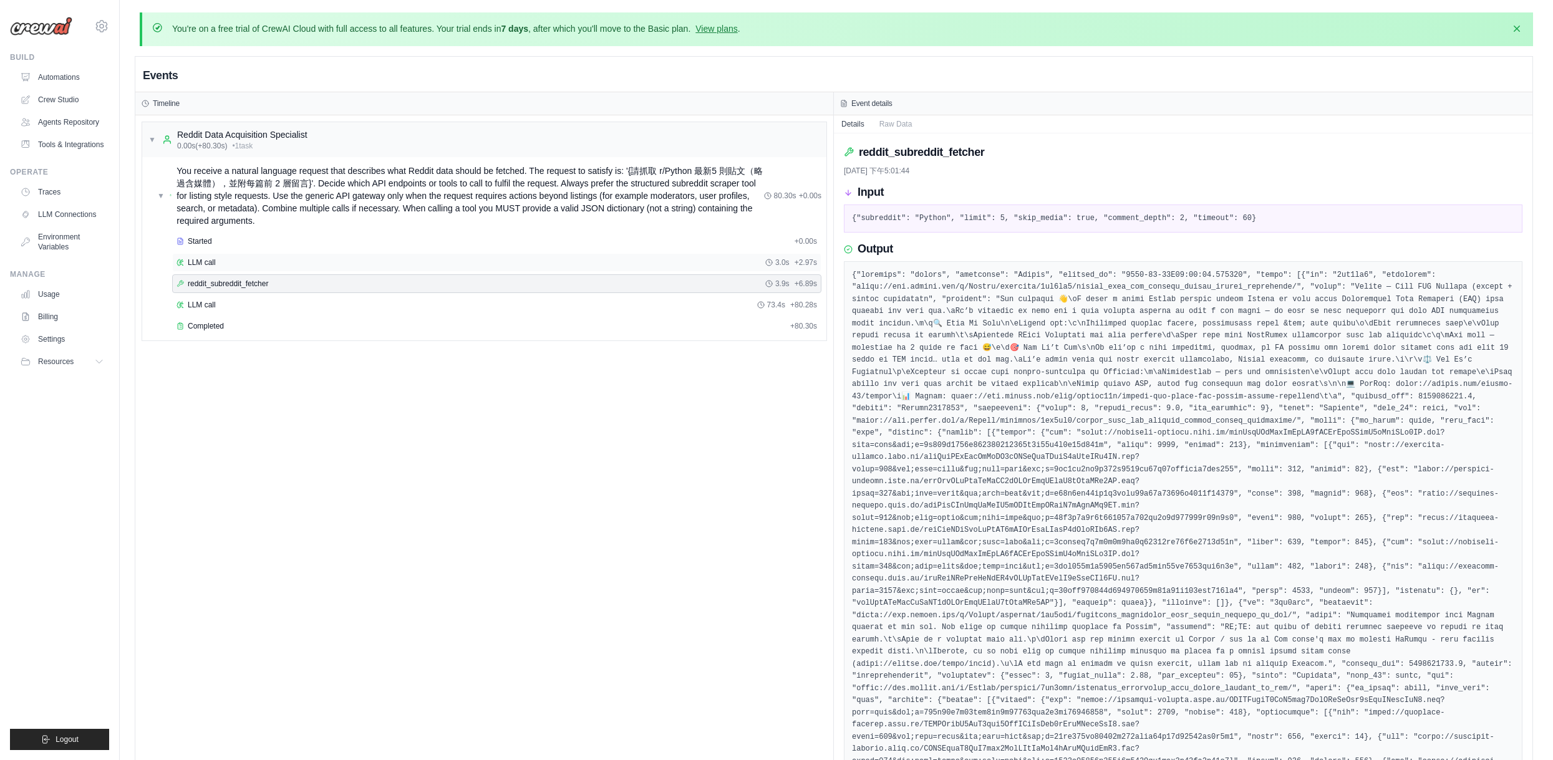
click at [253, 261] on div "LLM call 3.0s + 2.97s" at bounding box center [496, 263] width 640 height 10
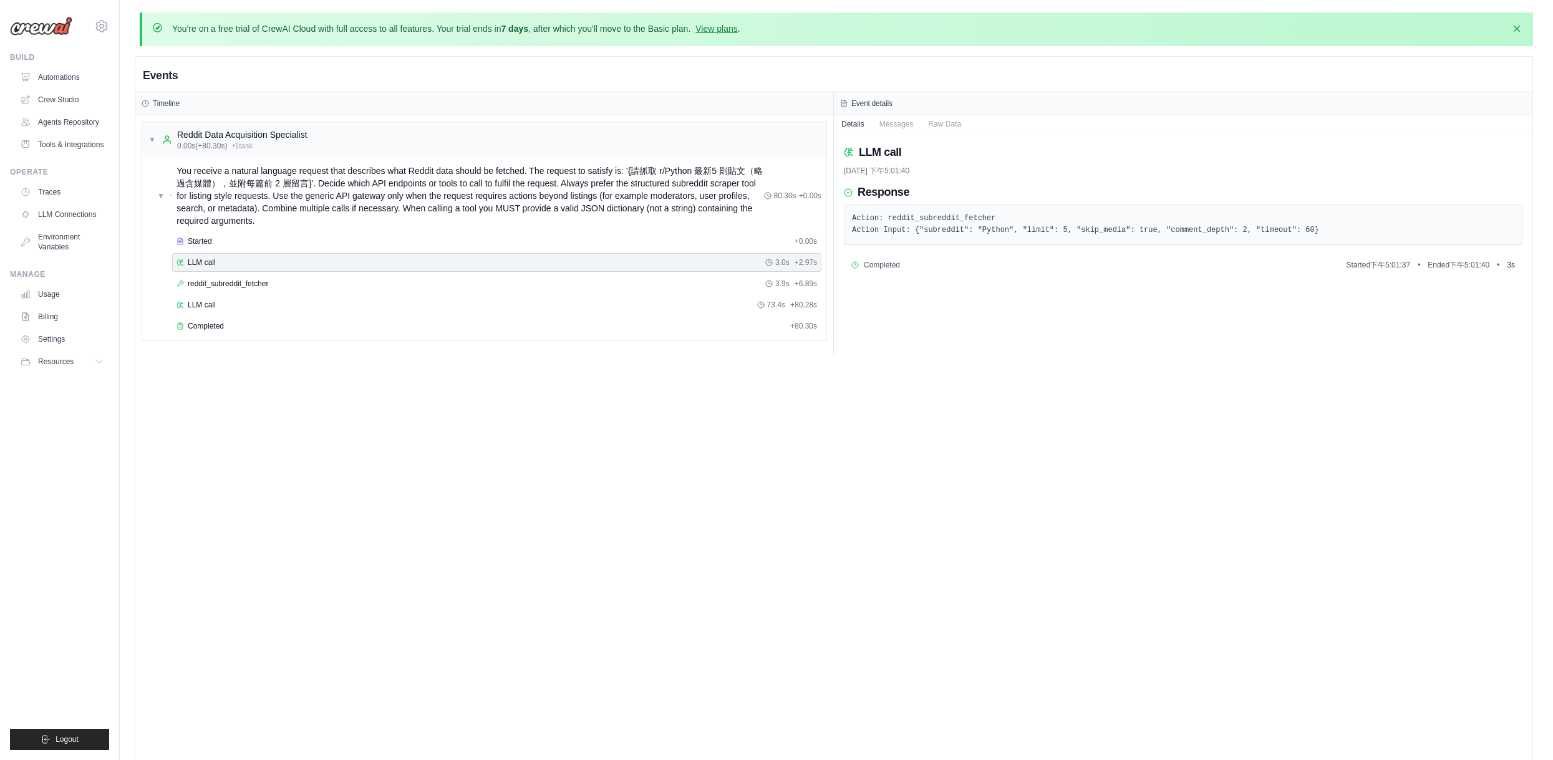
click at [940, 231] on pre "Action: reddit_subreddit_fetcher Action Input: {"subreddit": "Python", "limit":…" at bounding box center [1183, 225] width 662 height 24
click at [1025, 233] on pre "Action: reddit_subreddit_fetcher Action Input: {"subreddit": "Python", "limit":…" at bounding box center [1183, 225] width 662 height 24
click at [1021, 280] on div "LLM call 2025/10/6 下午5:01:40 Response Action: reddit_subreddit_fetcher Action I…" at bounding box center [1183, 243] width 698 height 221
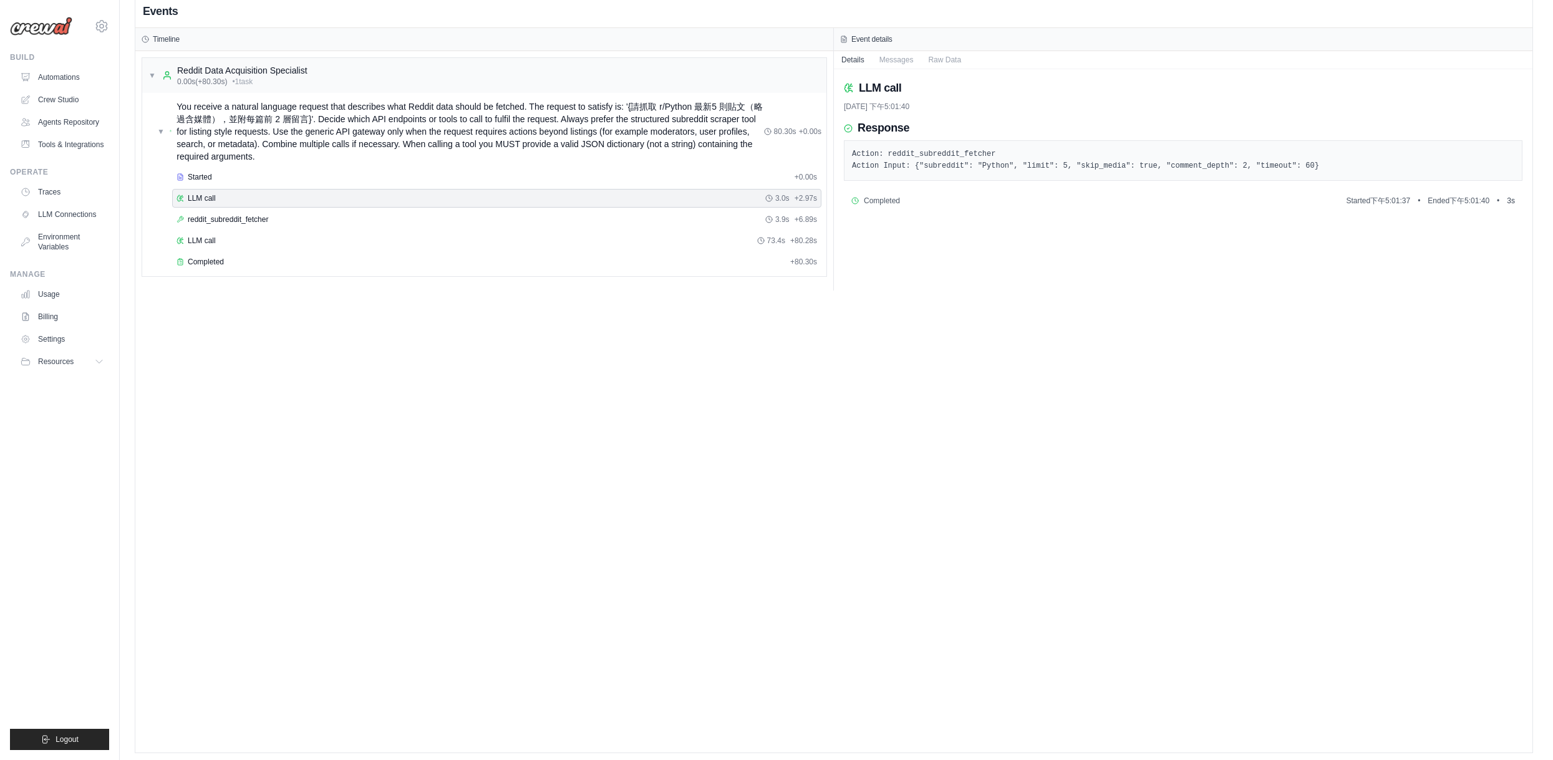
scroll to position [69, 0]
click at [422, 224] on div "Started + 0.00s LLM call 3.0s + 2.97s reddit_subreddit_fetcher 3.9s + 6.89s LLM…" at bounding box center [489, 216] width 674 height 106
click at [403, 227] on div "LLM call 73.4s + 80.28s" at bounding box center [496, 235] width 649 height 19
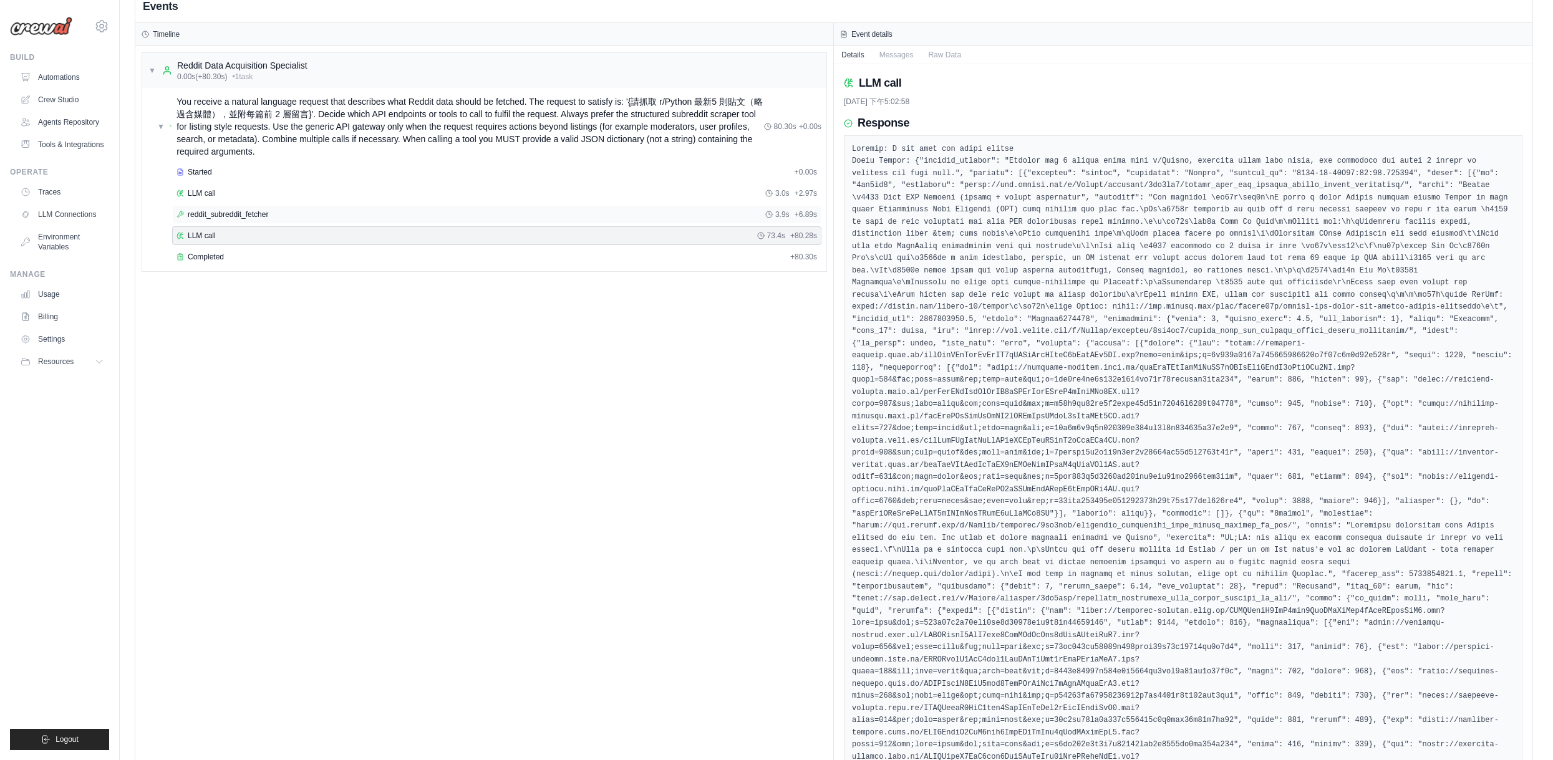
click at [314, 211] on div "reddit_subreddit_fetcher 3.9s + 6.89s" at bounding box center [496, 215] width 640 height 10
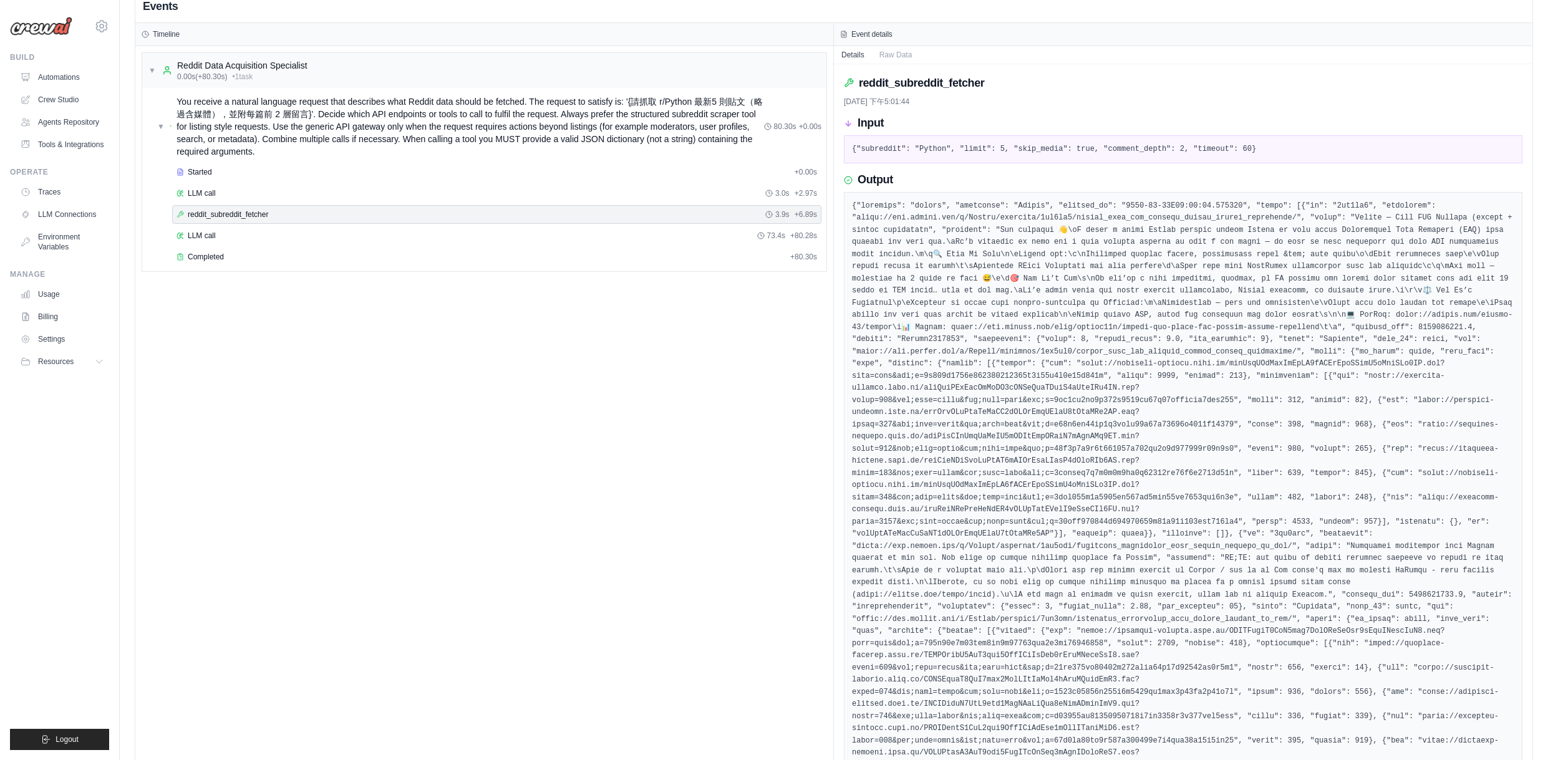
click at [863, 157] on div "{"subreddit": "Python", "limit": 5, "skip_media": true, "comment_depth": 2, "ti…" at bounding box center [1183, 149] width 678 height 29
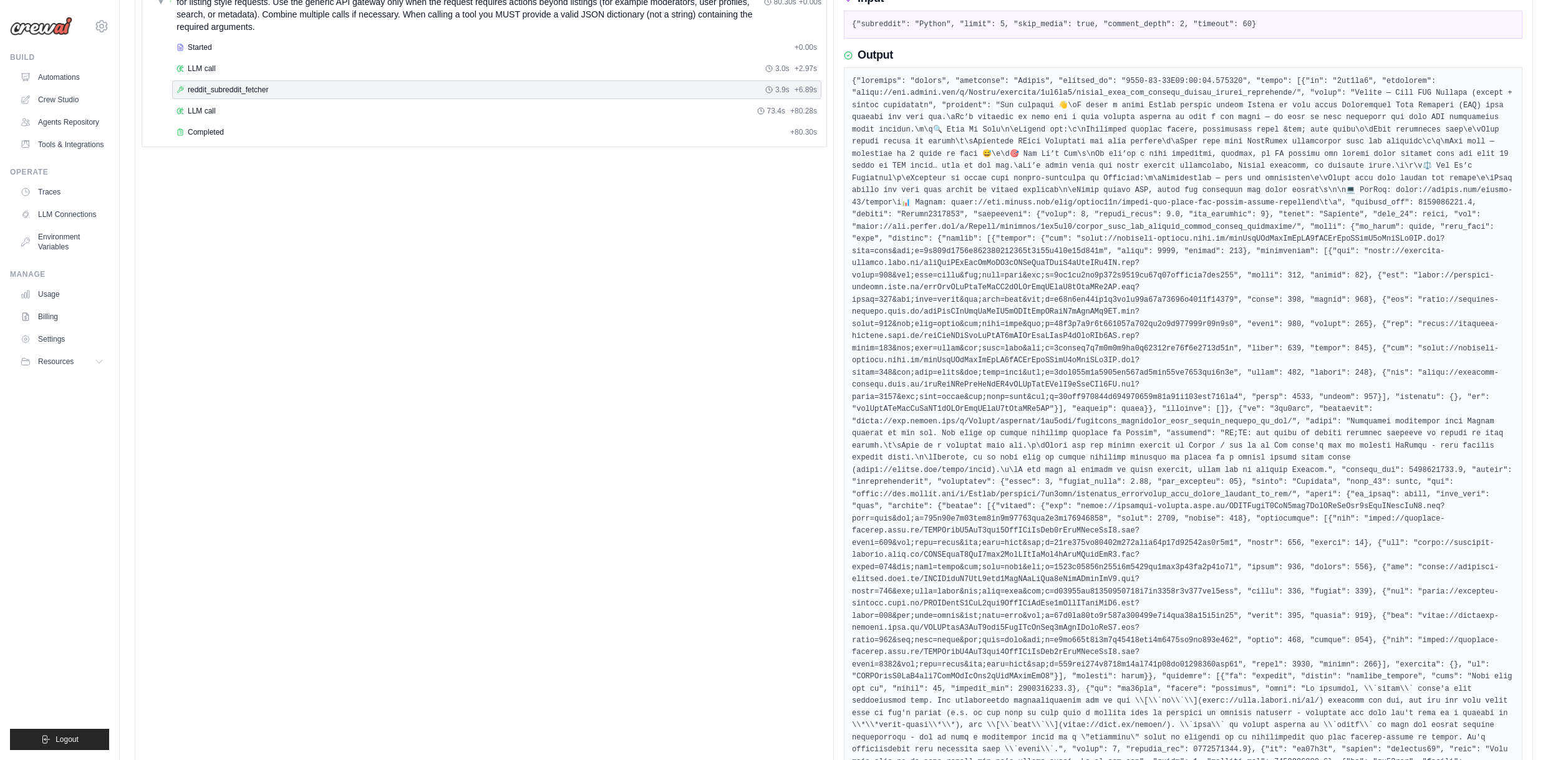
scroll to position [0, 0]
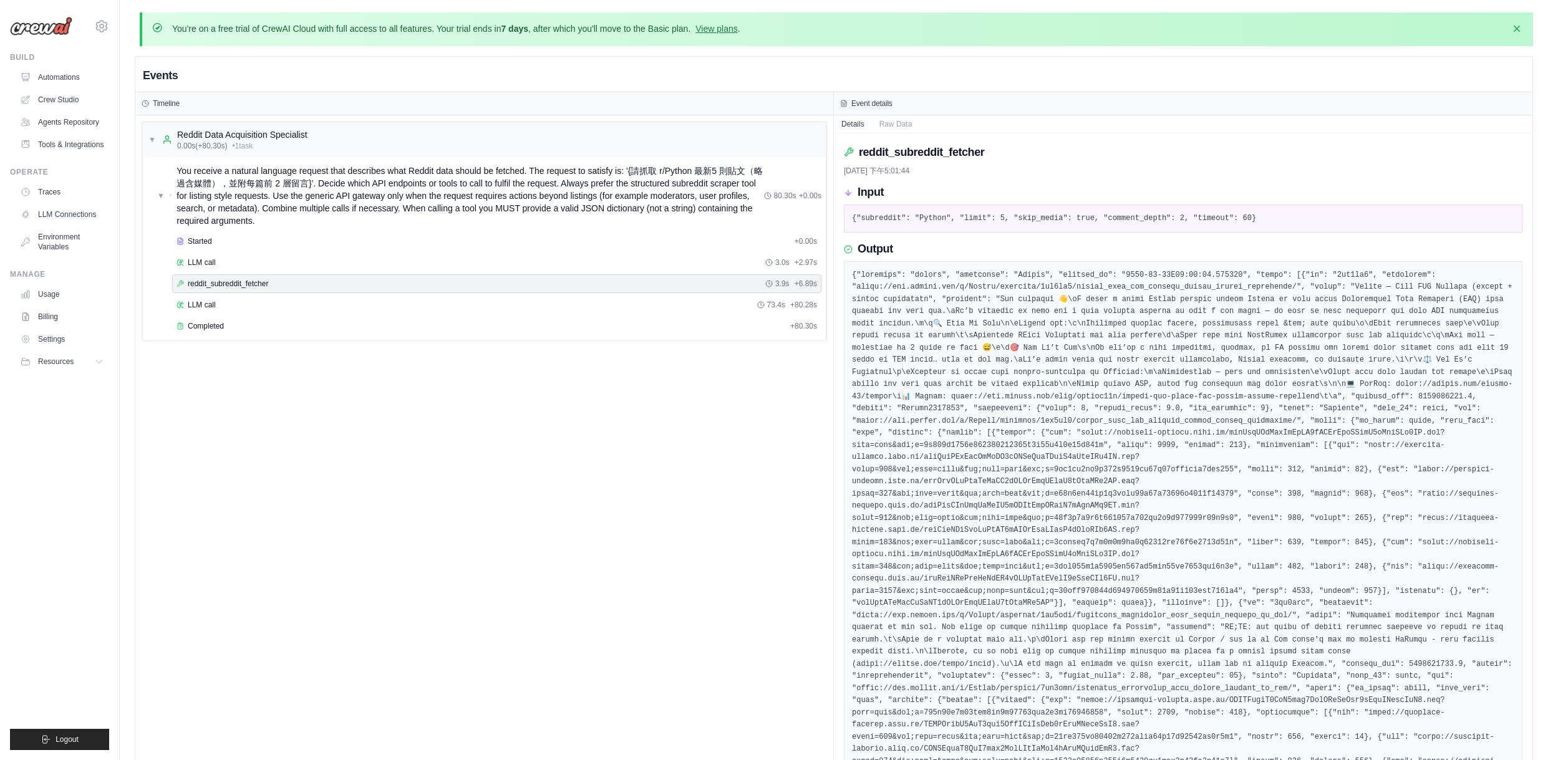
click at [957, 221] on pre "{"subreddit": "Python", "limit": 5, "skip_media": true, "comment_depth": 2, "ti…" at bounding box center [1183, 219] width 662 height 12
click at [384, 258] on div "LLM call 3.0s + 2.97s" at bounding box center [496, 263] width 640 height 10
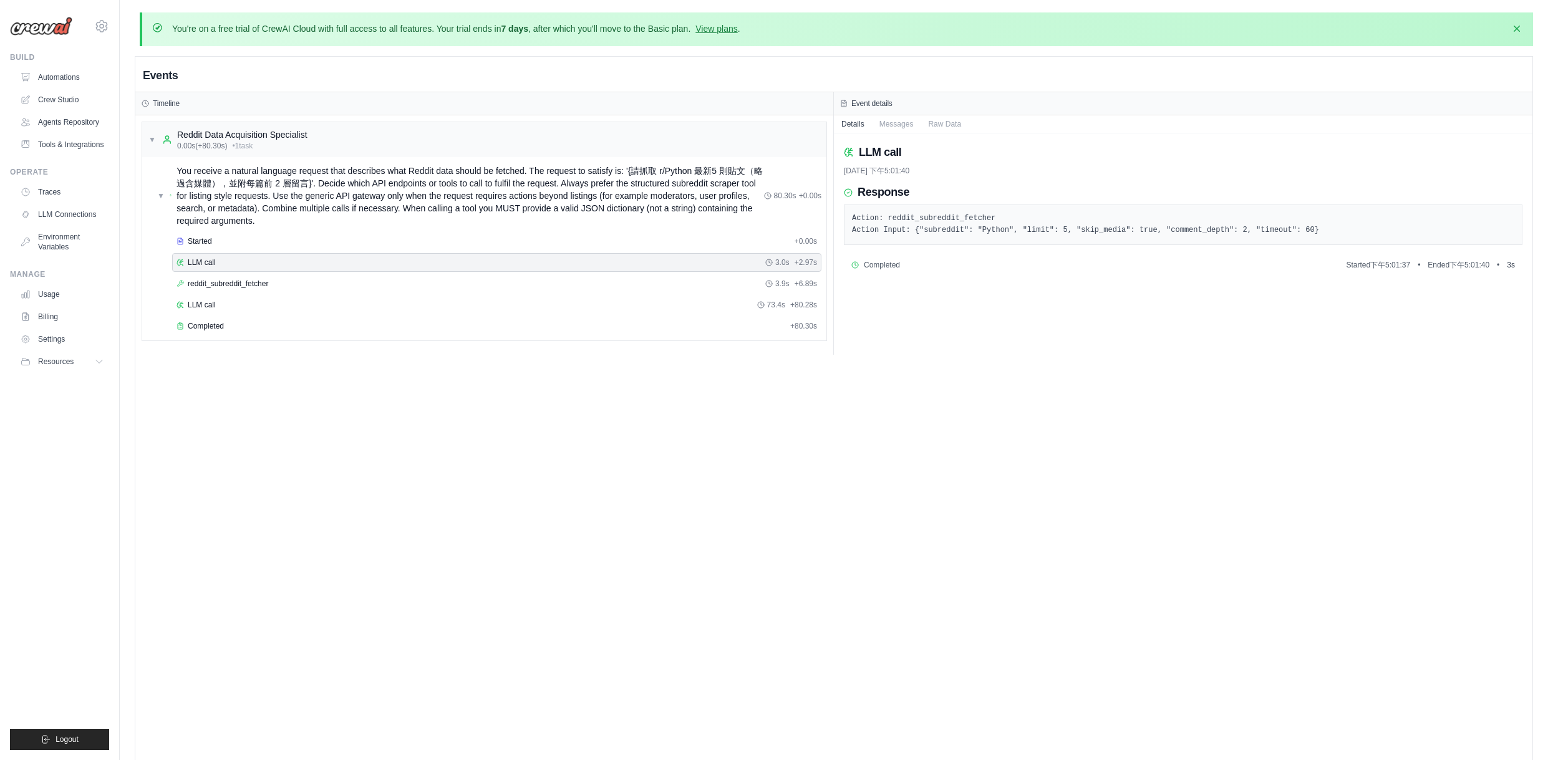
click at [905, 227] on pre "Action: reddit_subreddit_fetcher Action Input: {"subreddit": "Python", "limit":…" at bounding box center [1183, 225] width 662 height 24
click at [274, 294] on div "Started + 0.00s LLM call 3.0s + 2.97s reddit_subreddit_fetcher 3.9s + 6.89s LLM…" at bounding box center [489, 285] width 674 height 106
click at [282, 282] on div "reddit_subreddit_fetcher 3.9s + 6.89s" at bounding box center [496, 284] width 640 height 10
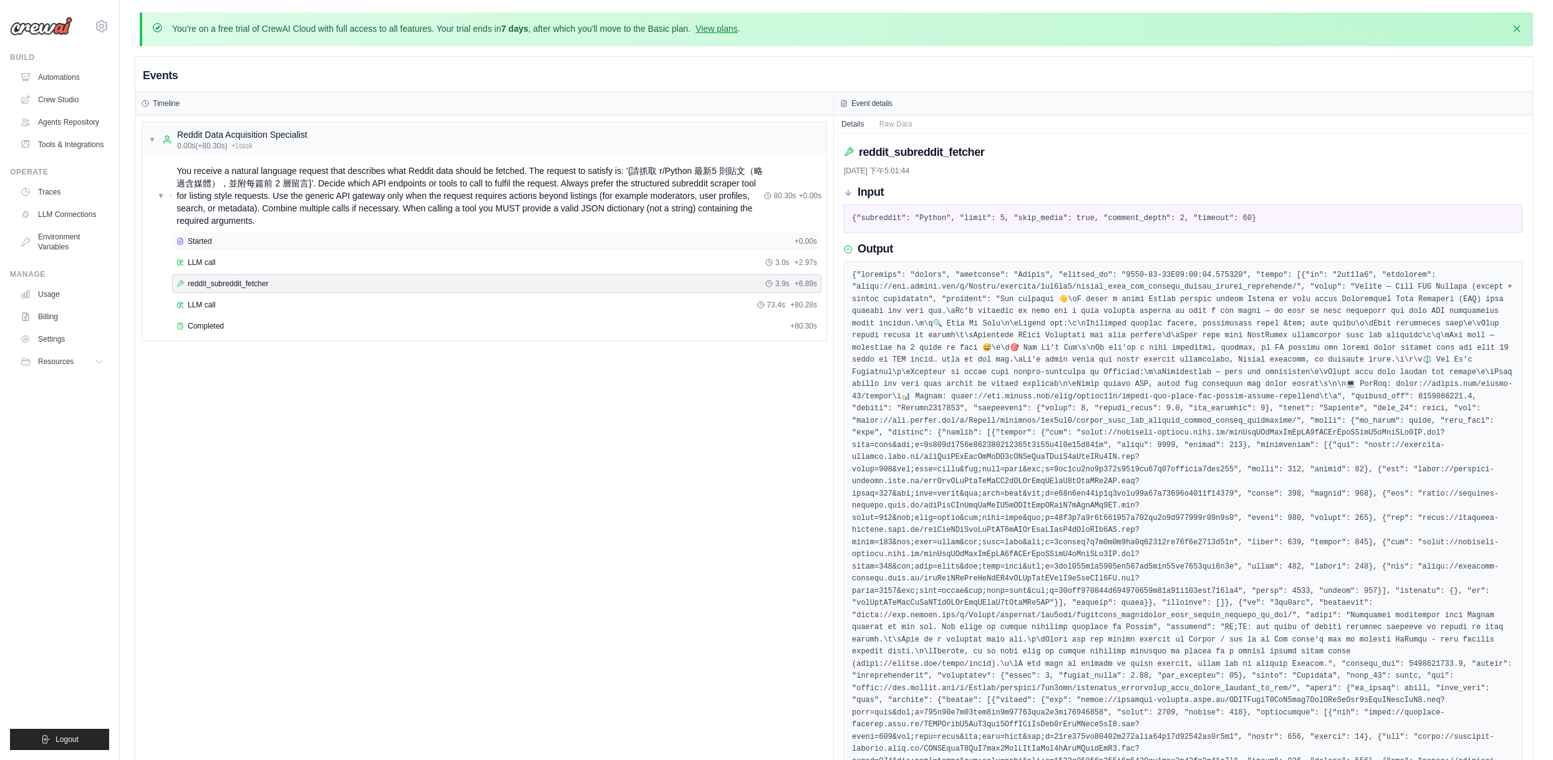
click at [354, 244] on div "Started" at bounding box center [482, 241] width 613 height 10
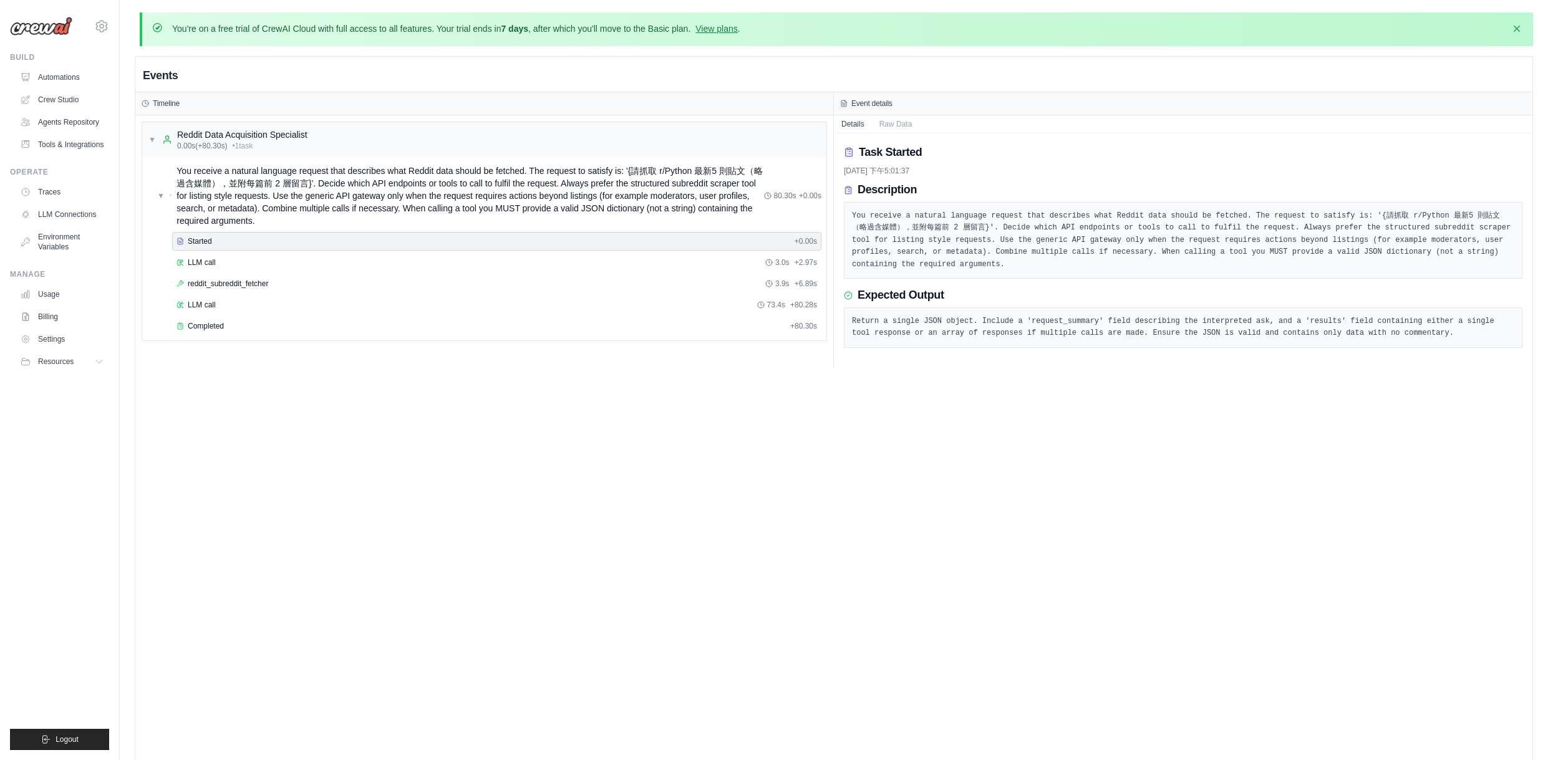
click at [903, 324] on pre "Return a single JSON object. Include a 'request_summary' field describing the i…" at bounding box center [1183, 328] width 662 height 24
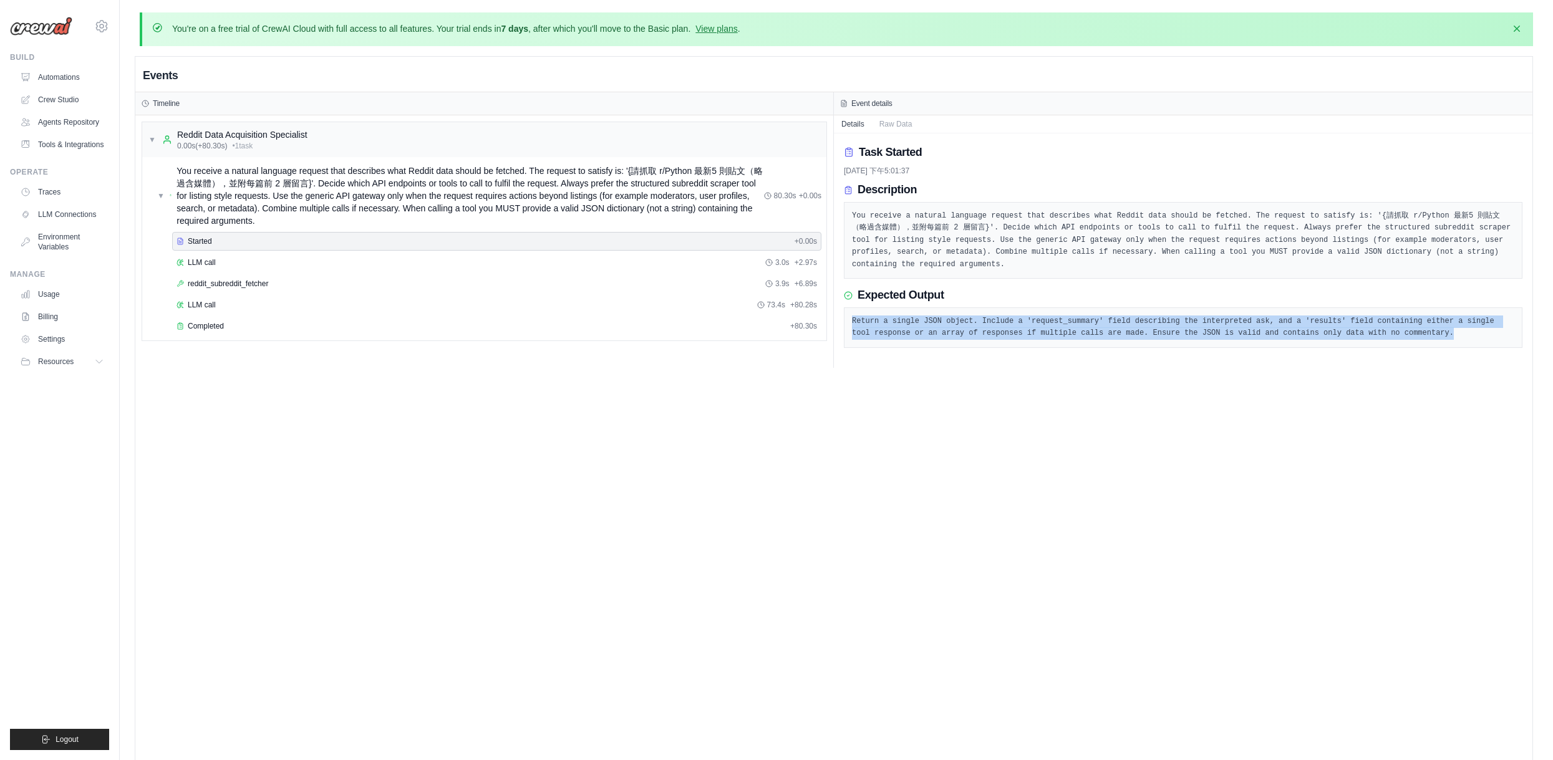
click at [903, 324] on pre "Return a single JSON object. Include a 'request_summary' field describing the i…" at bounding box center [1183, 328] width 662 height 24
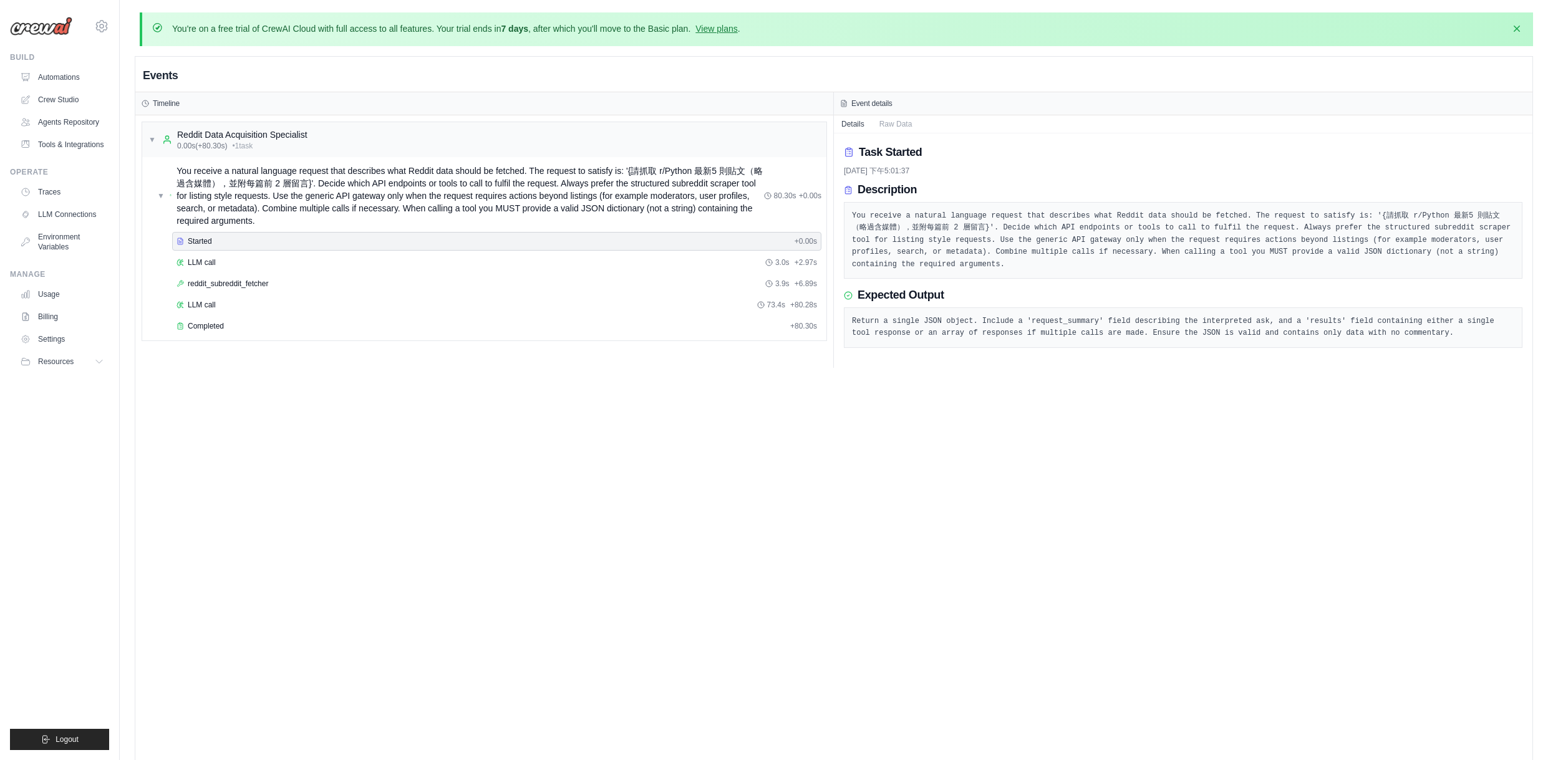
click at [947, 317] on pre "Return a single JSON object. Include a 'request_summary' field describing the i…" at bounding box center [1183, 328] width 662 height 24
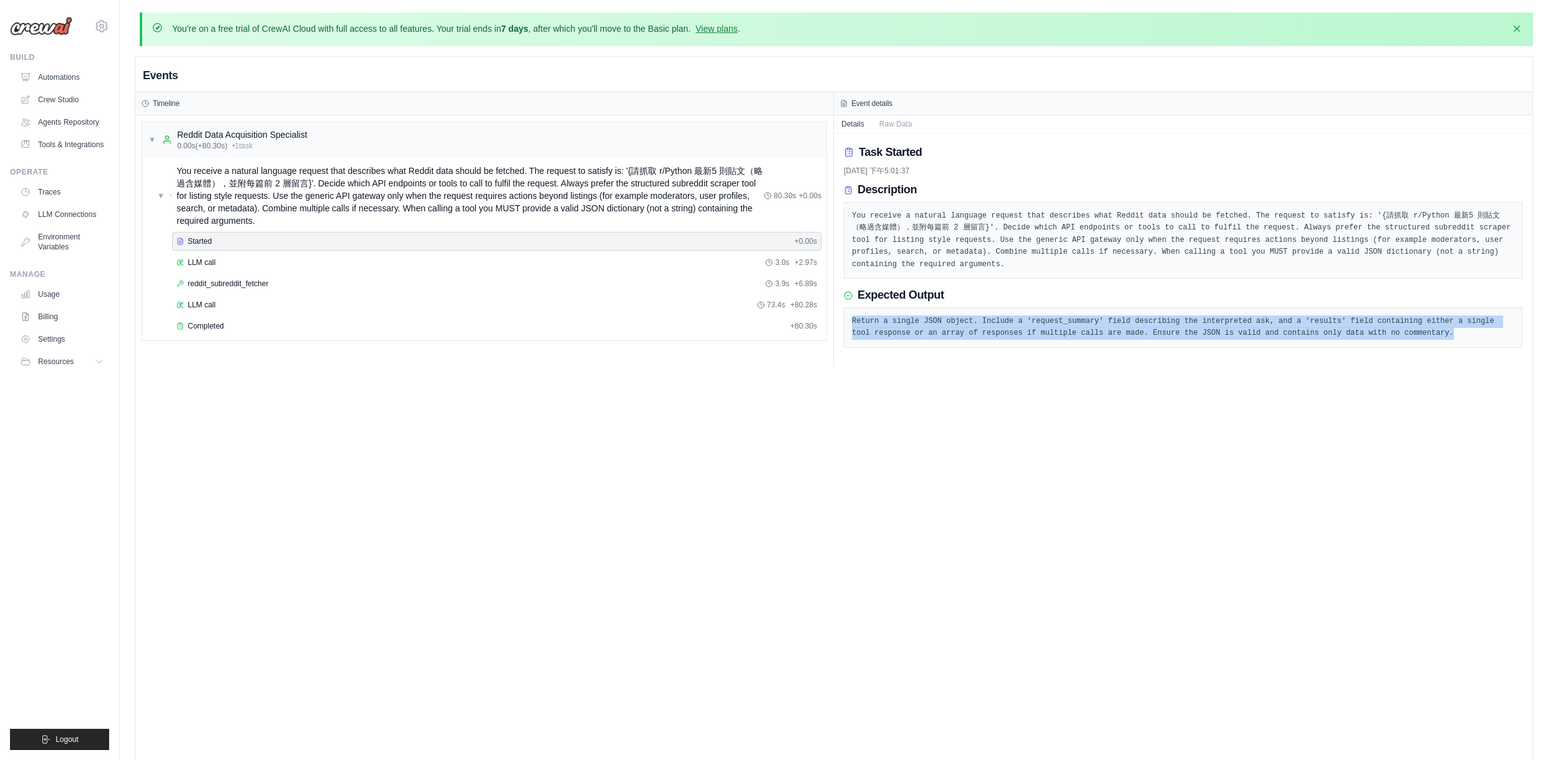
click at [947, 317] on pre "Return a single JSON object. Include a 'request_summary' field describing the i…" at bounding box center [1183, 328] width 662 height 24
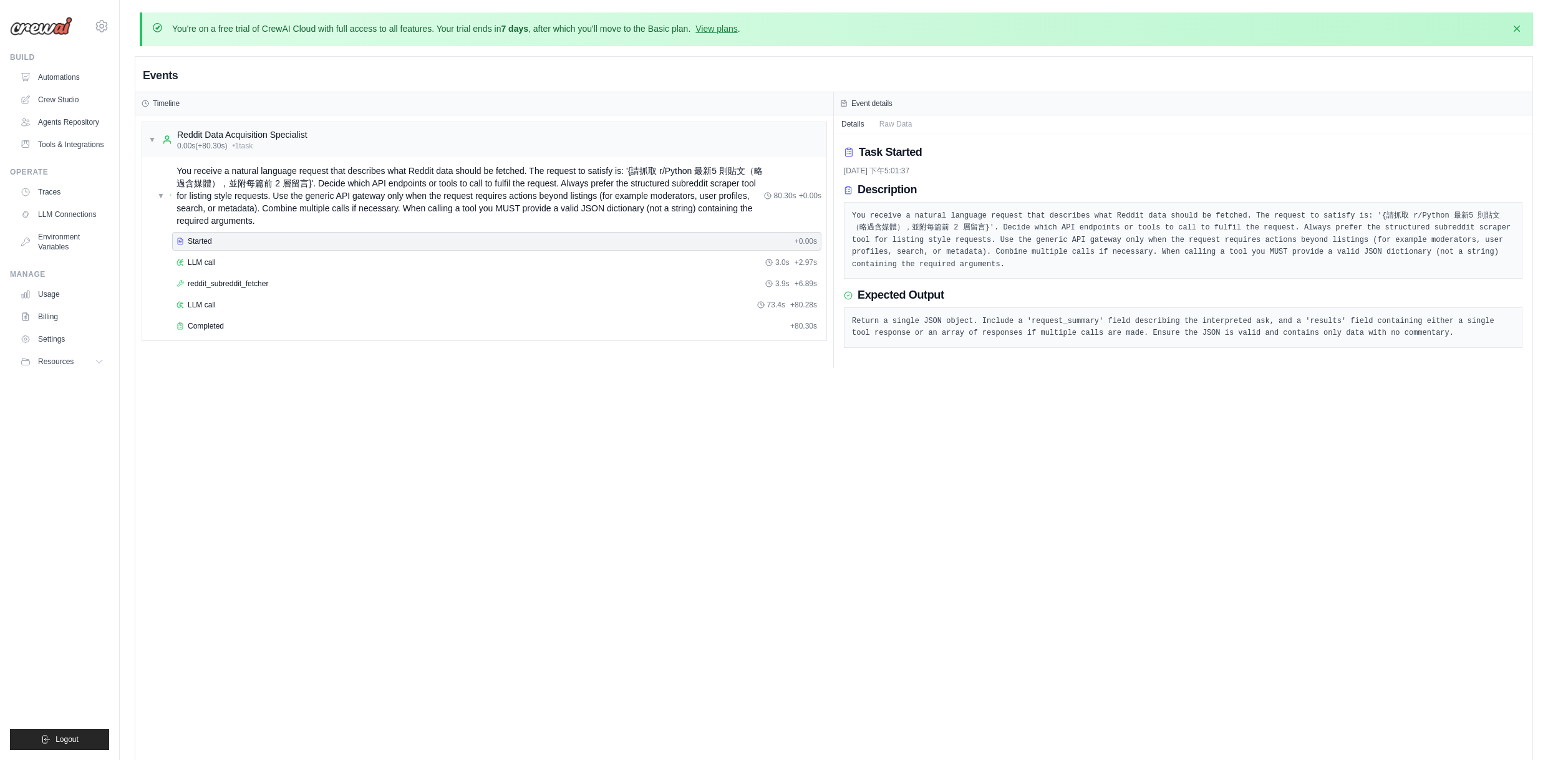
click at [970, 245] on pre "You receive a natural language request that describes what Reddit data should b…" at bounding box center [1183, 240] width 662 height 61
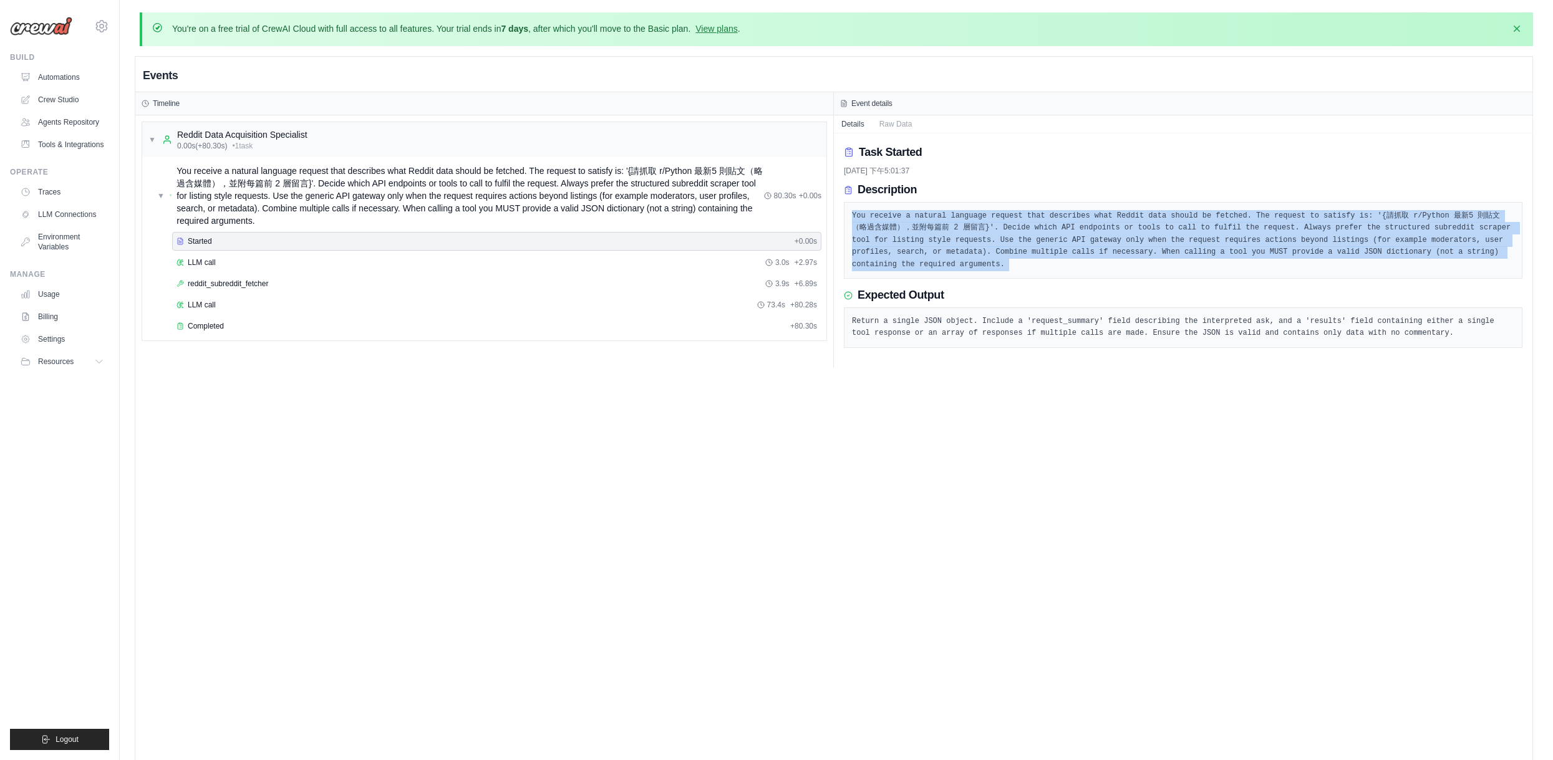
click at [893, 378] on div "Events Timeline ▼ Reddit Data Acquisition Specialist 0.00s (+80.30s) • 1 task ▼…" at bounding box center [833, 437] width 1397 height 760
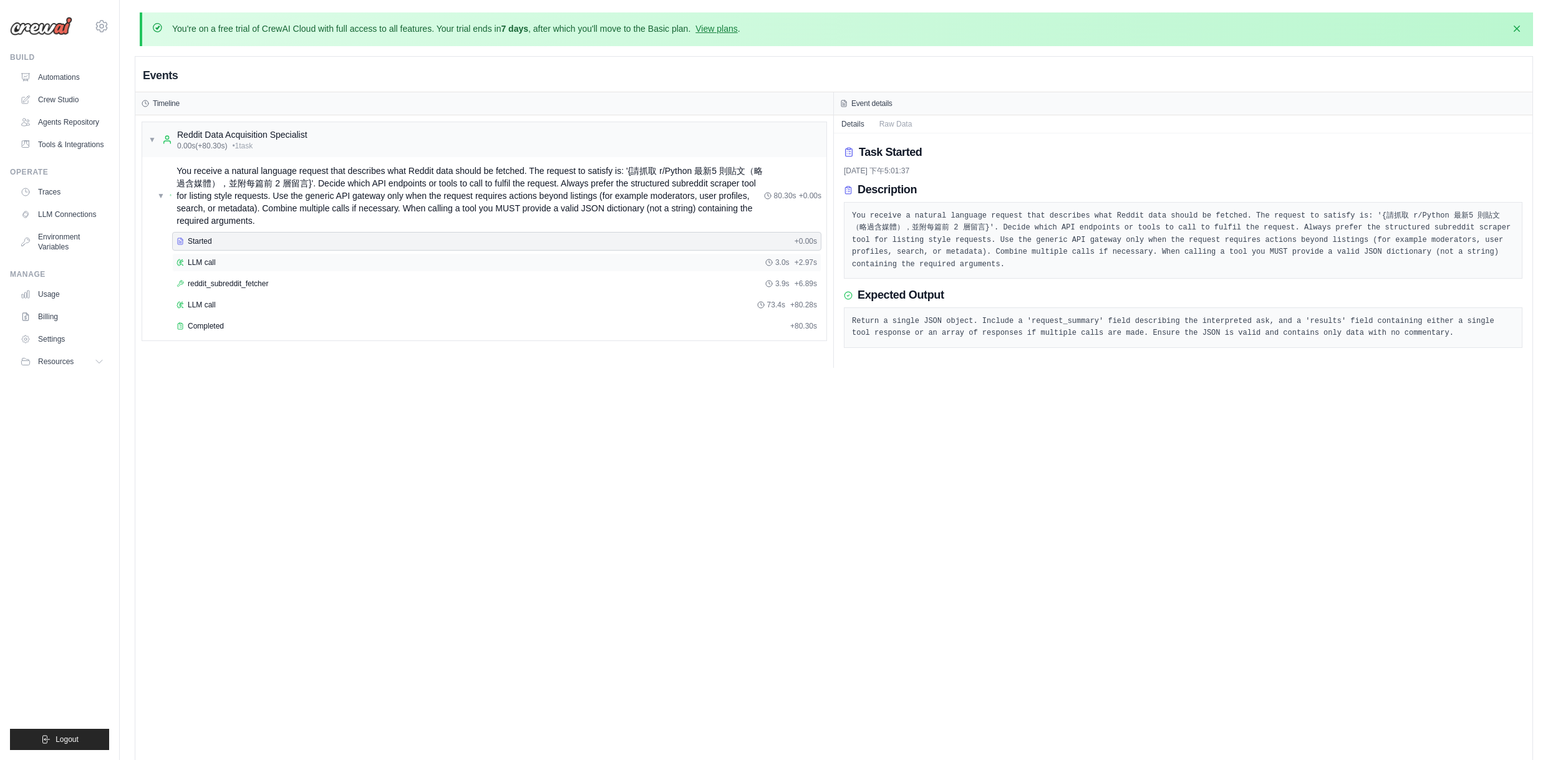
click at [231, 264] on div "LLM call 3.0s + 2.97s" at bounding box center [496, 263] width 640 height 10
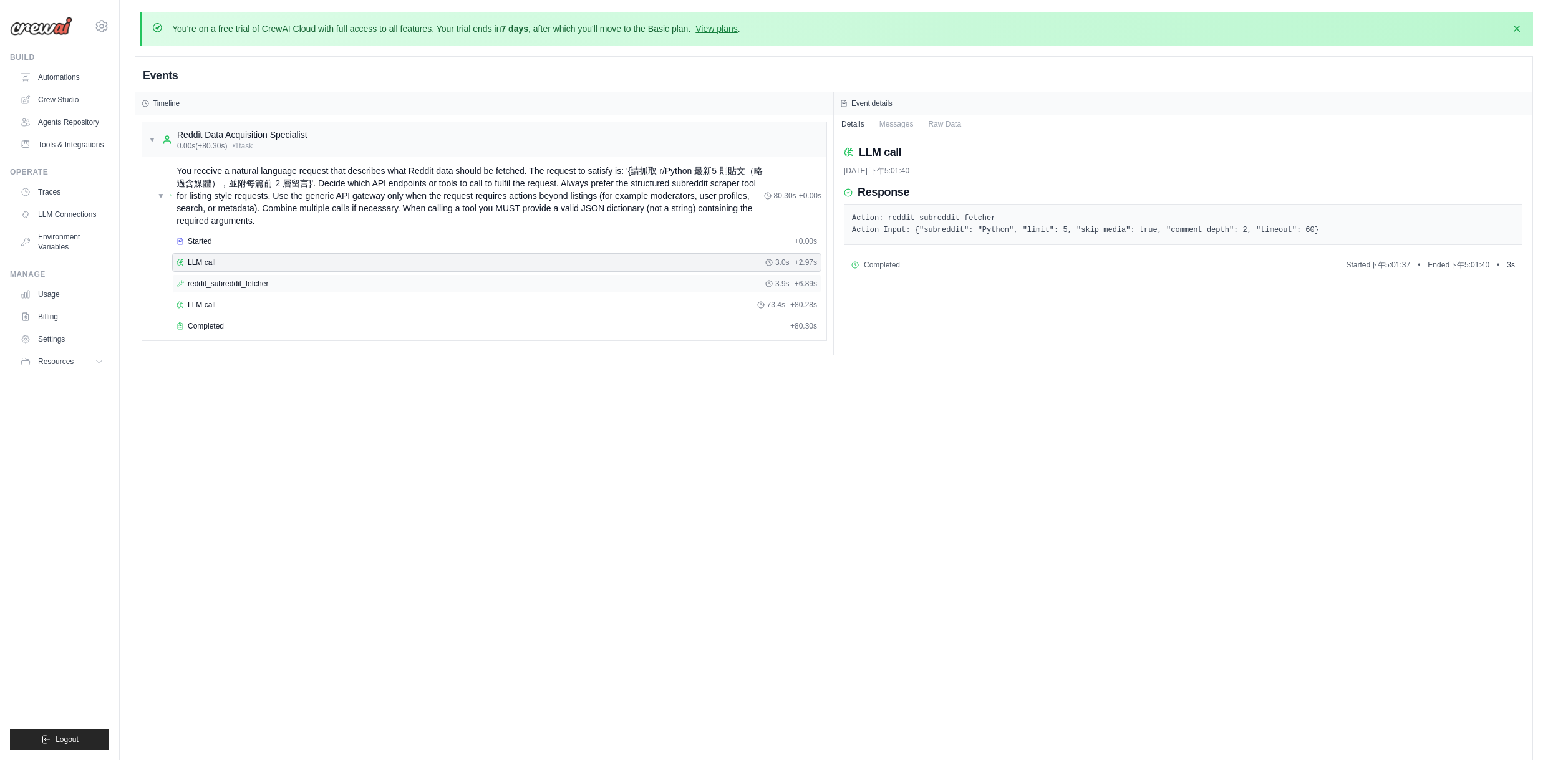
click at [251, 287] on span "reddit_subreddit_fetcher" at bounding box center [228, 284] width 80 height 10
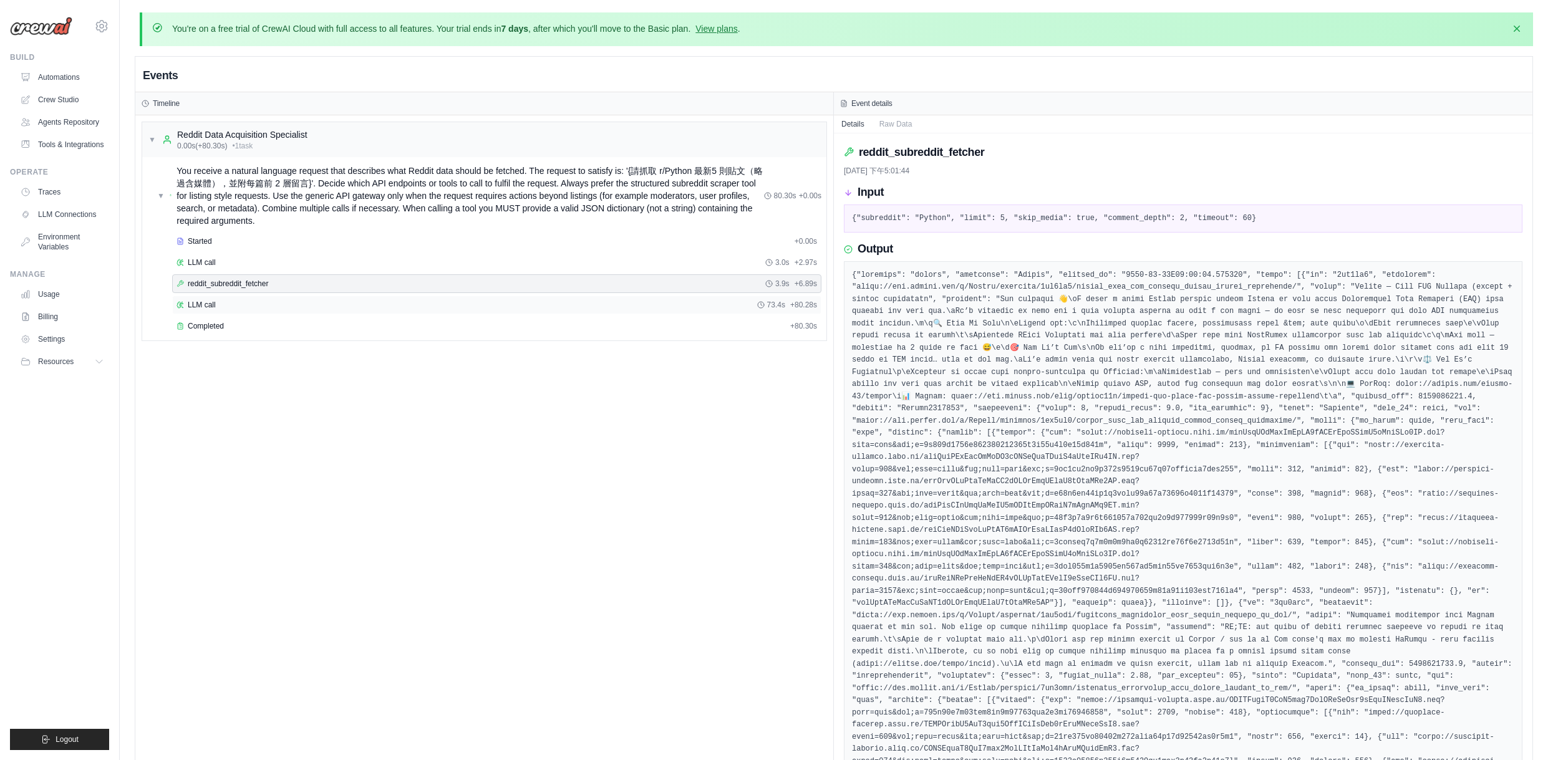
click at [215, 300] on span "LLM call" at bounding box center [202, 305] width 28 height 10
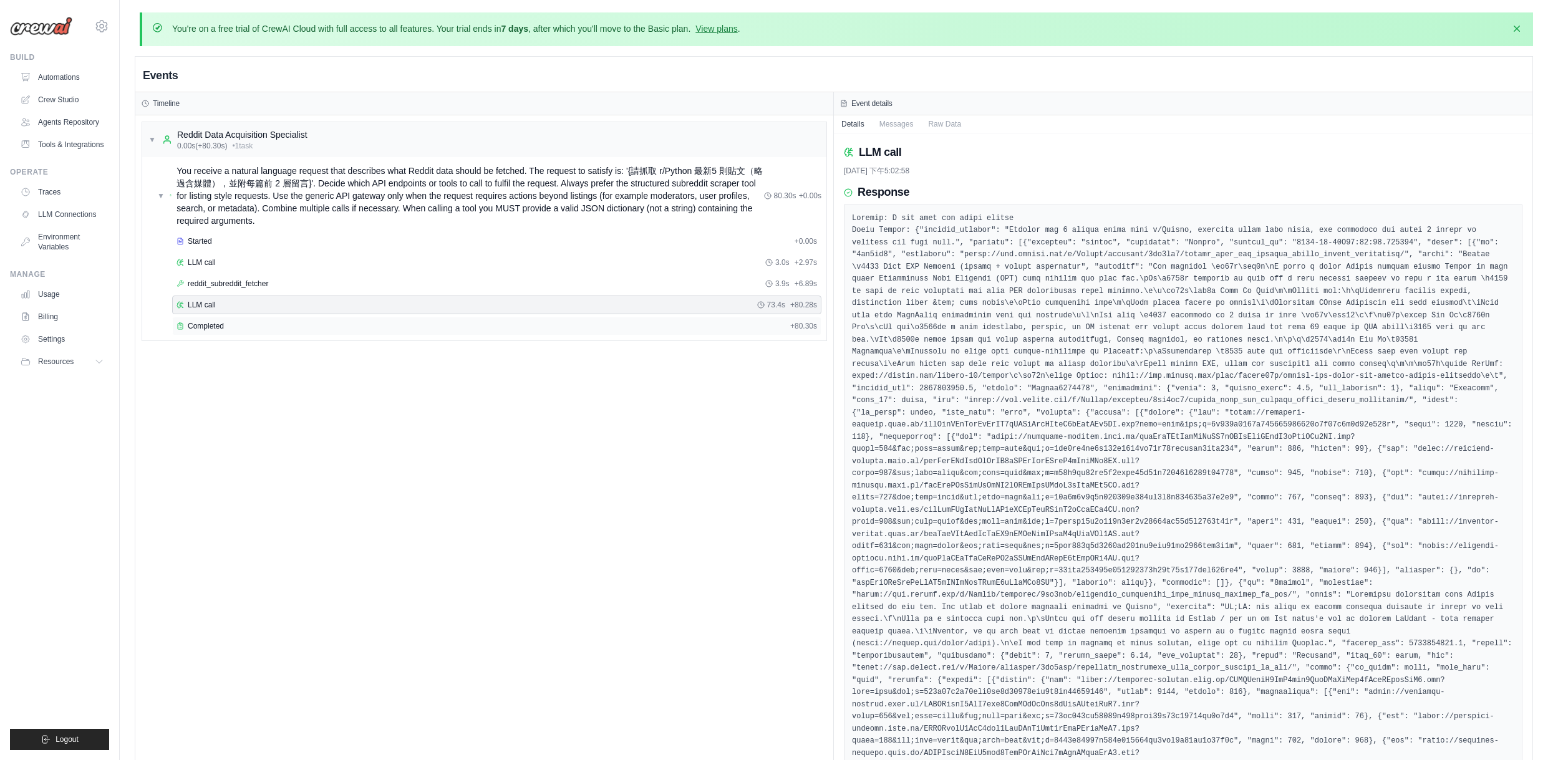
click at [240, 317] on div "Completed + 80.30s" at bounding box center [496, 326] width 649 height 19
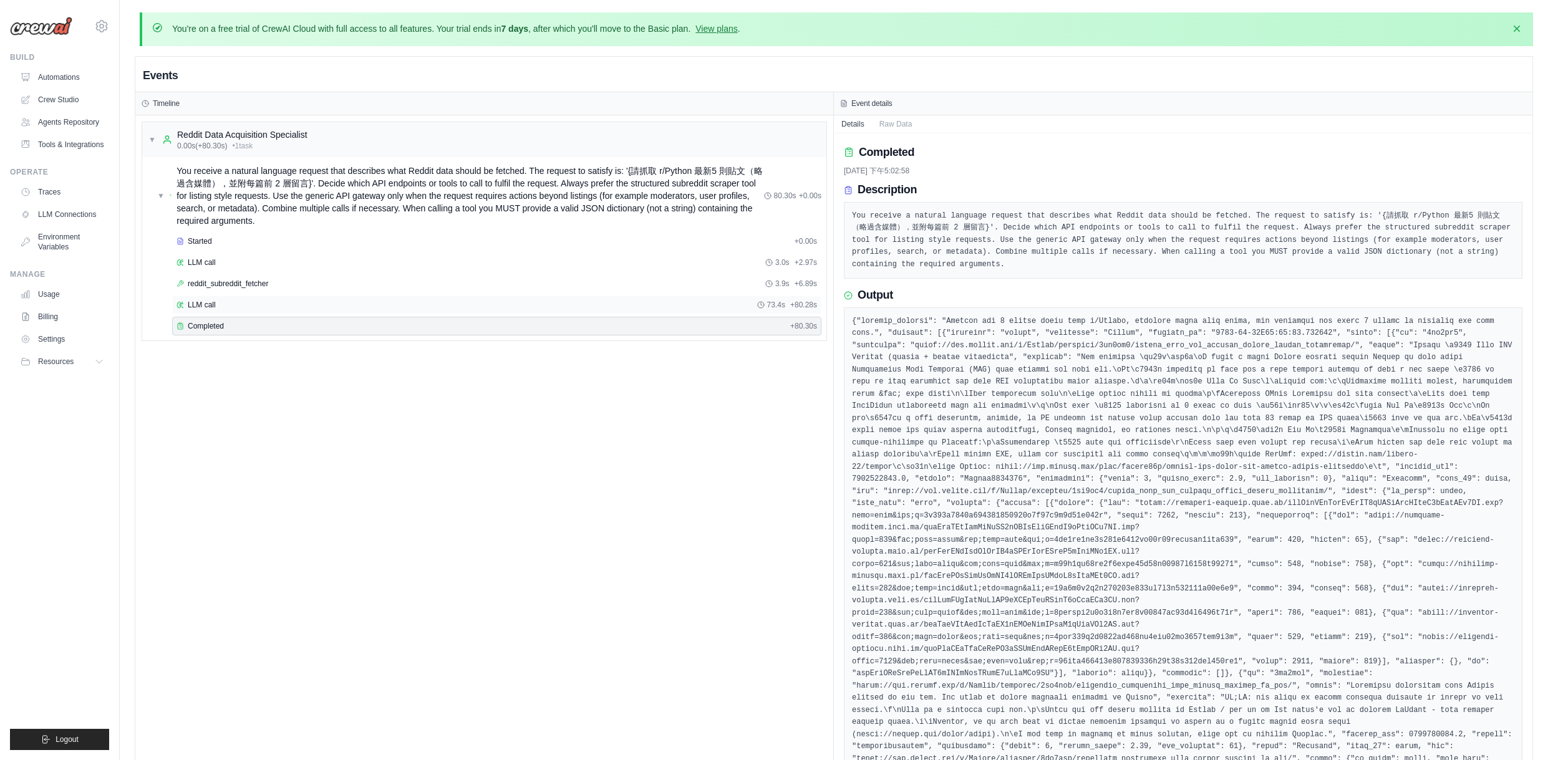
click at [266, 307] on div "LLM call 73.4s + 80.28s" at bounding box center [496, 305] width 640 height 10
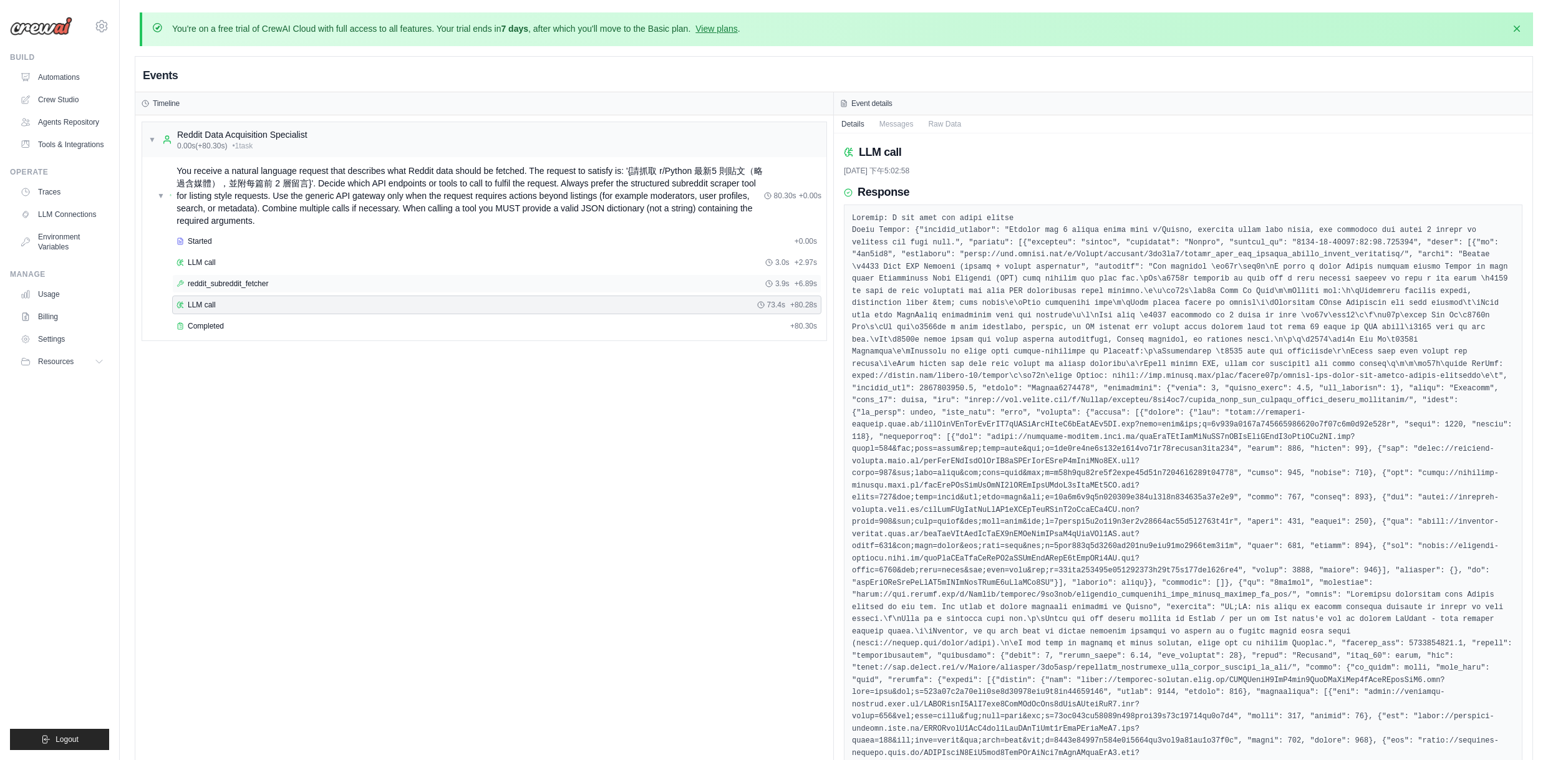
click at [253, 282] on span "reddit_subreddit_fetcher" at bounding box center [228, 284] width 80 height 10
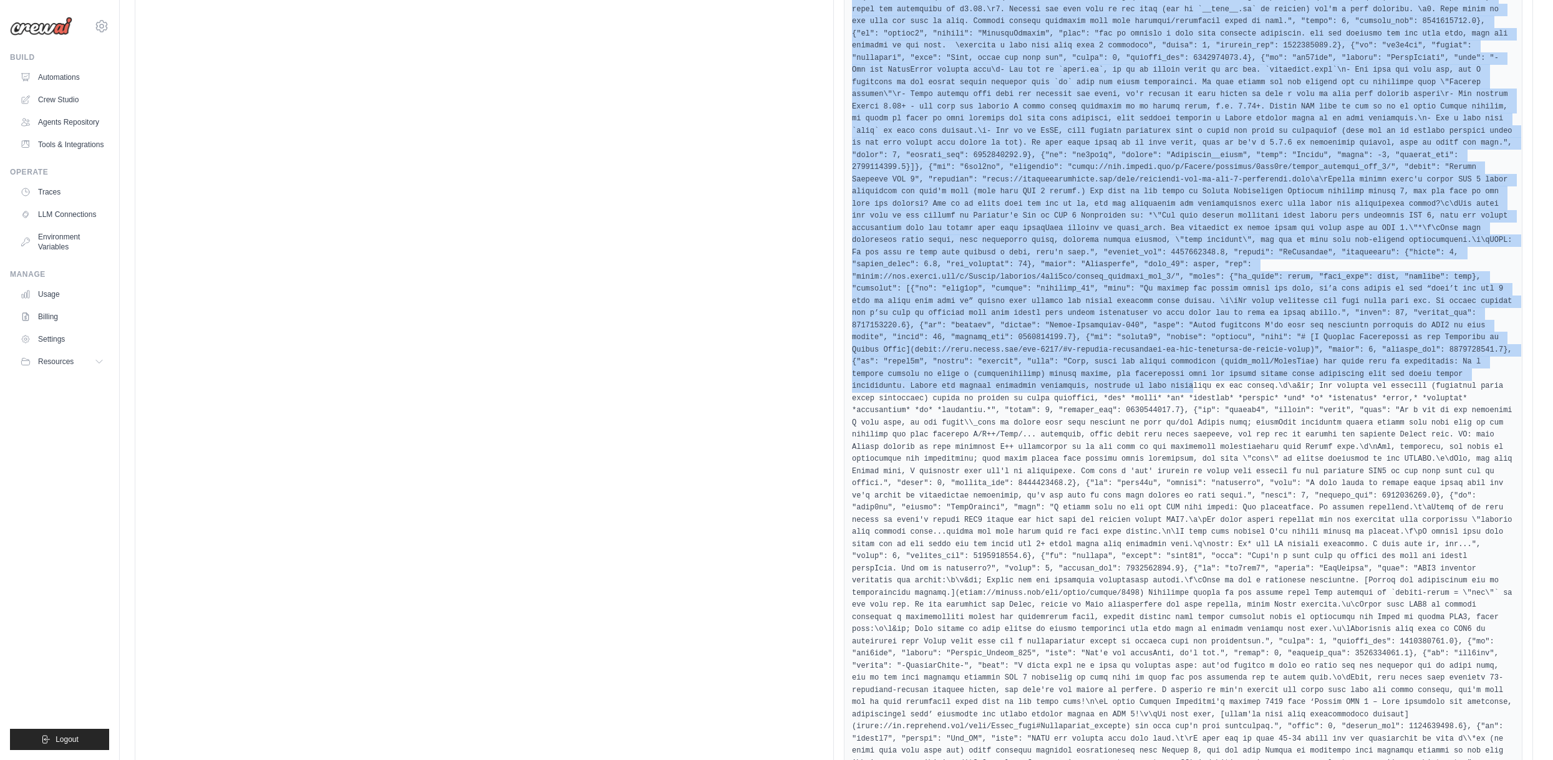
scroll to position [1849, 0]
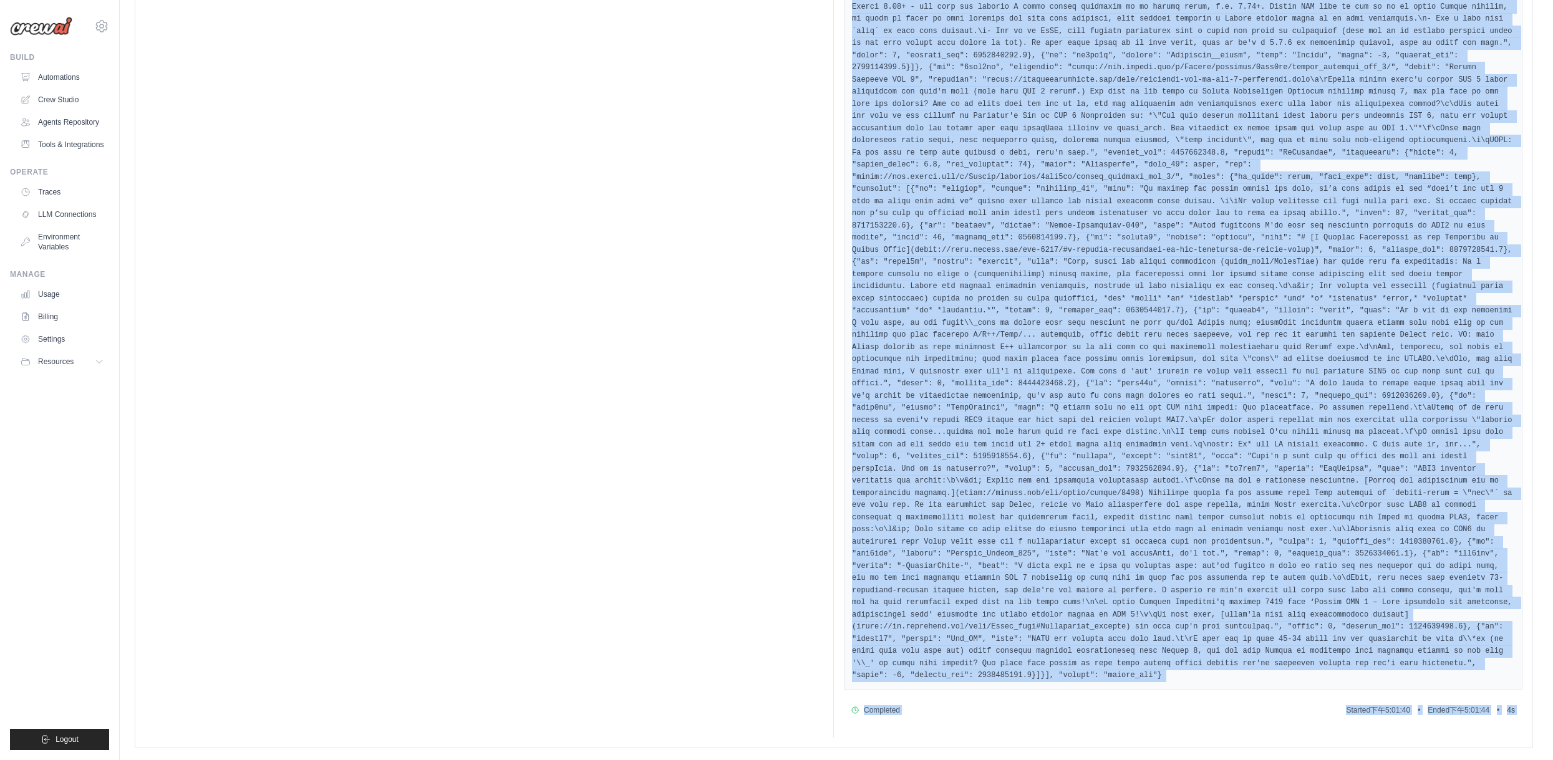
drag, startPoint x: 845, startPoint y: 215, endPoint x: 1502, endPoint y: 735, distance: 837.6
copy div "{"subreddit": "Python", "limit": 5, "skip_media": true, "comment_depth": 2, "ti…"
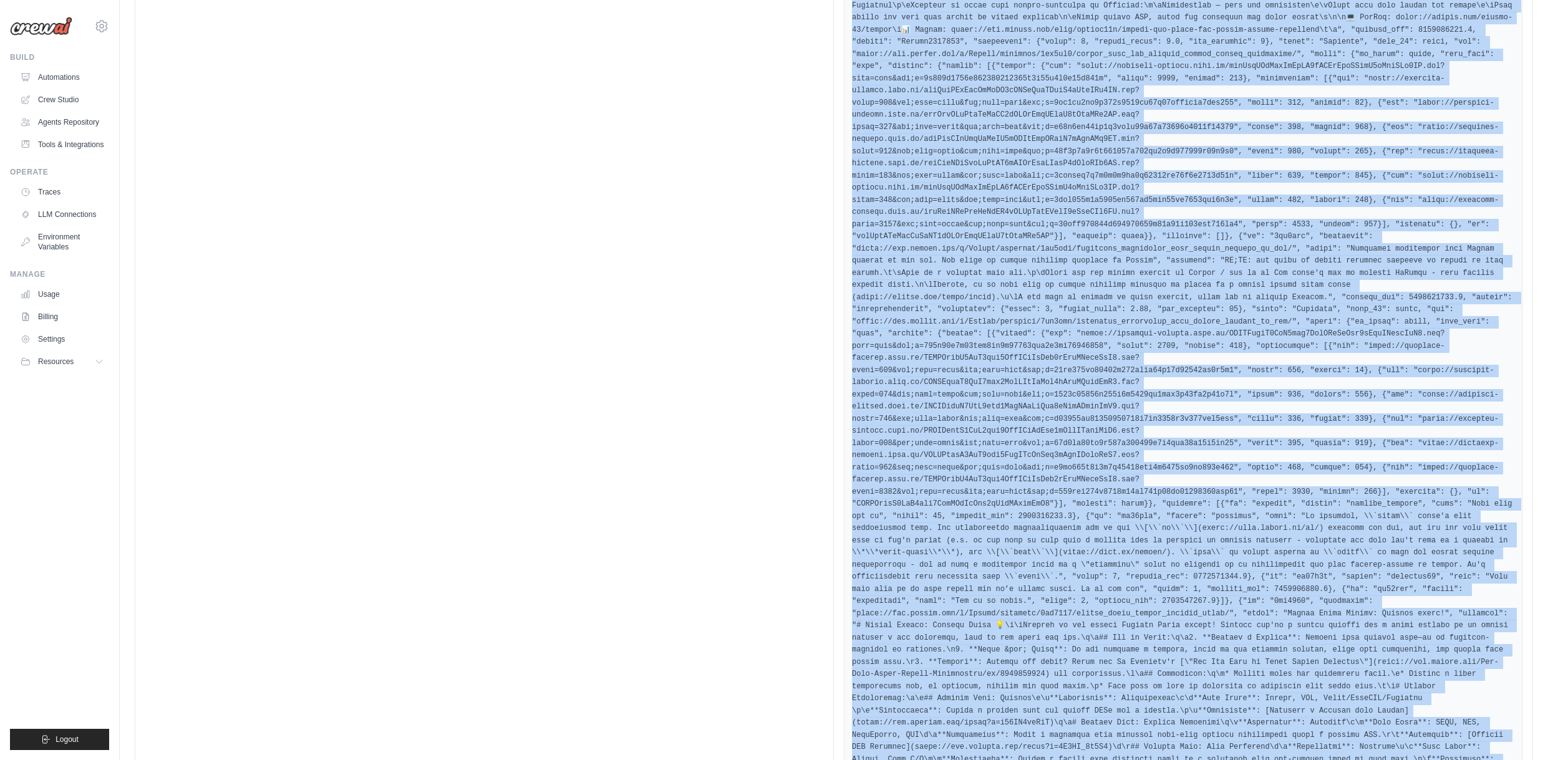
scroll to position [0, 0]
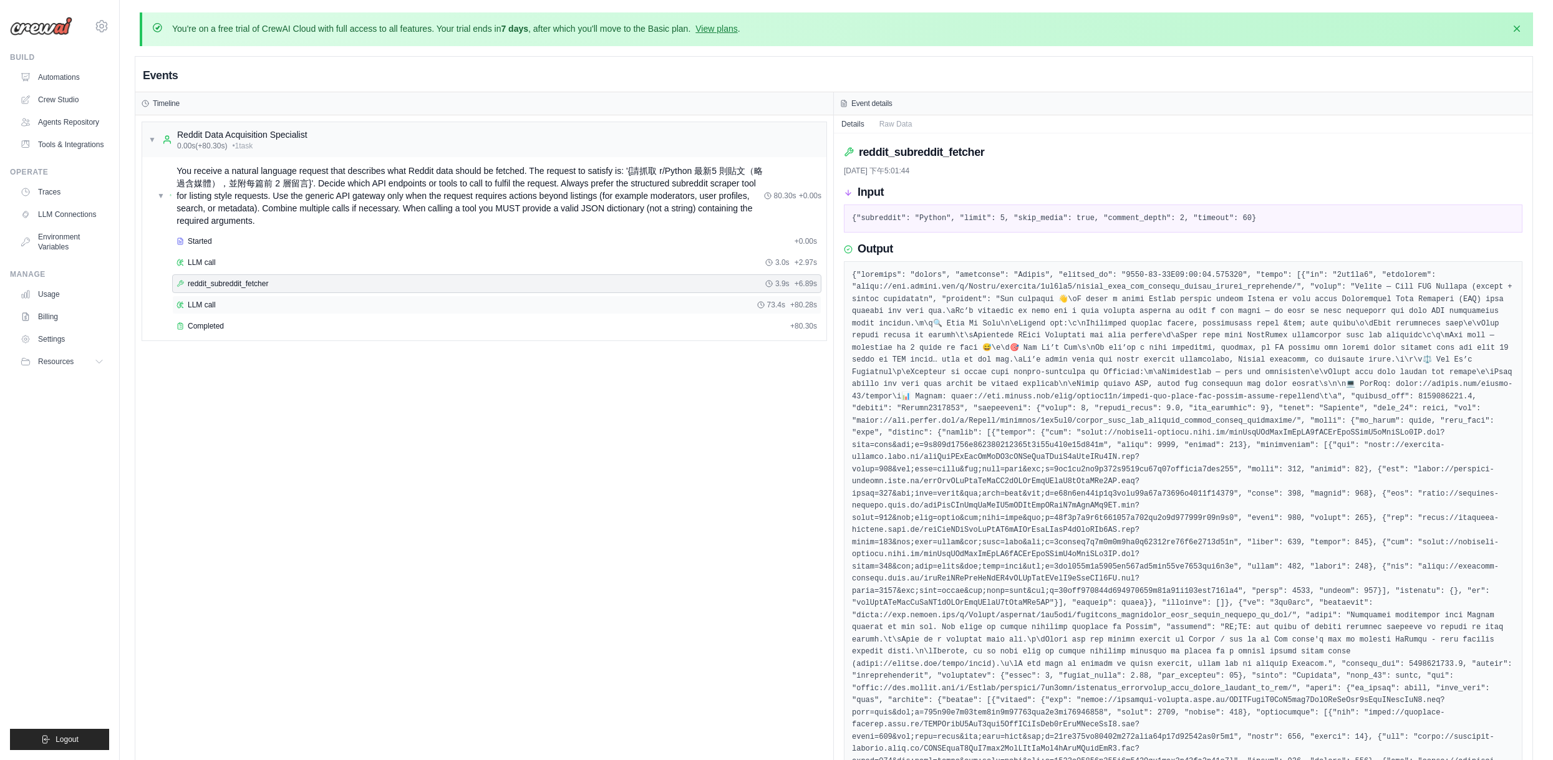
click at [213, 302] on span "LLM call" at bounding box center [202, 305] width 28 height 10
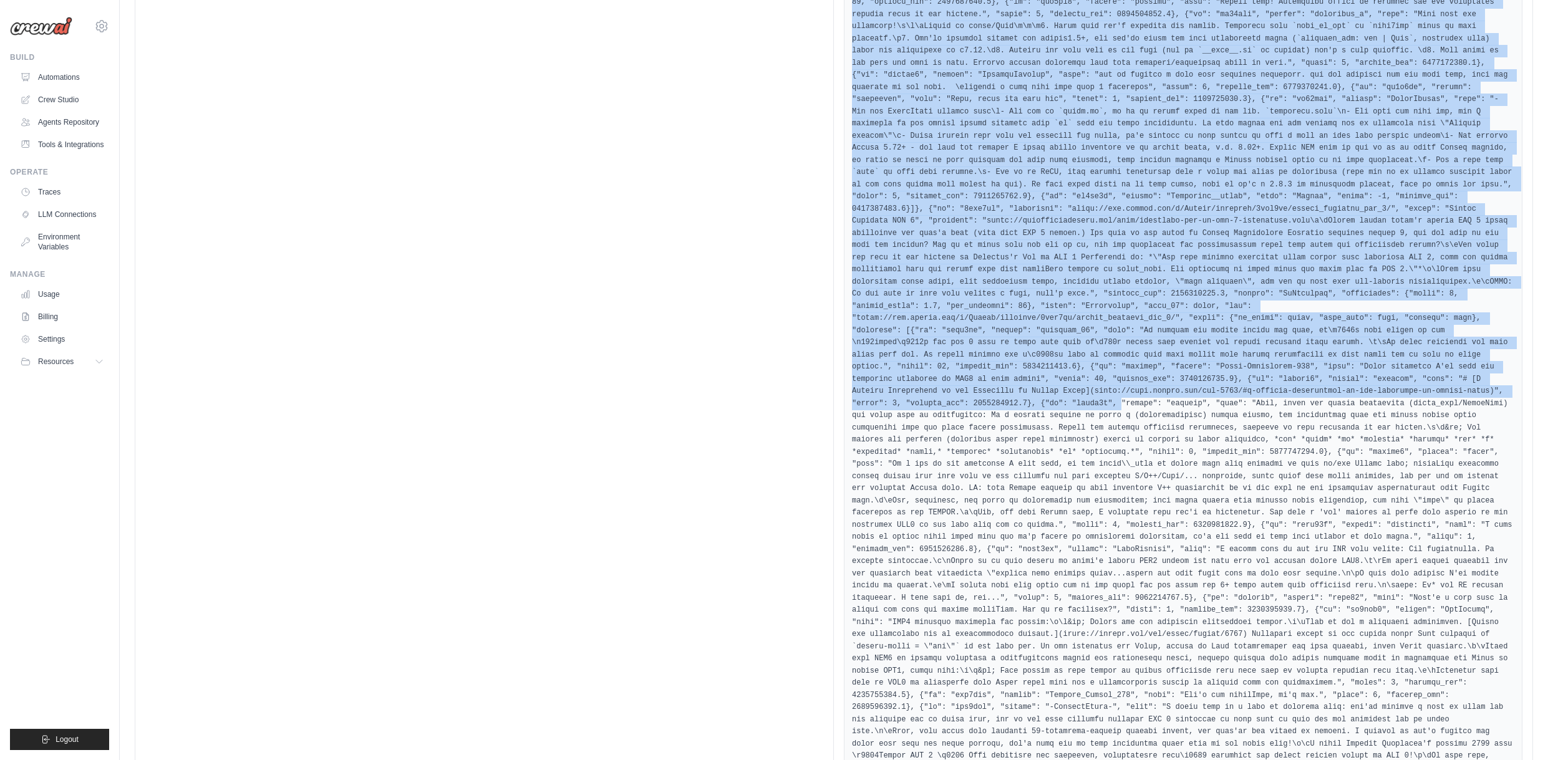
scroll to position [1841, 0]
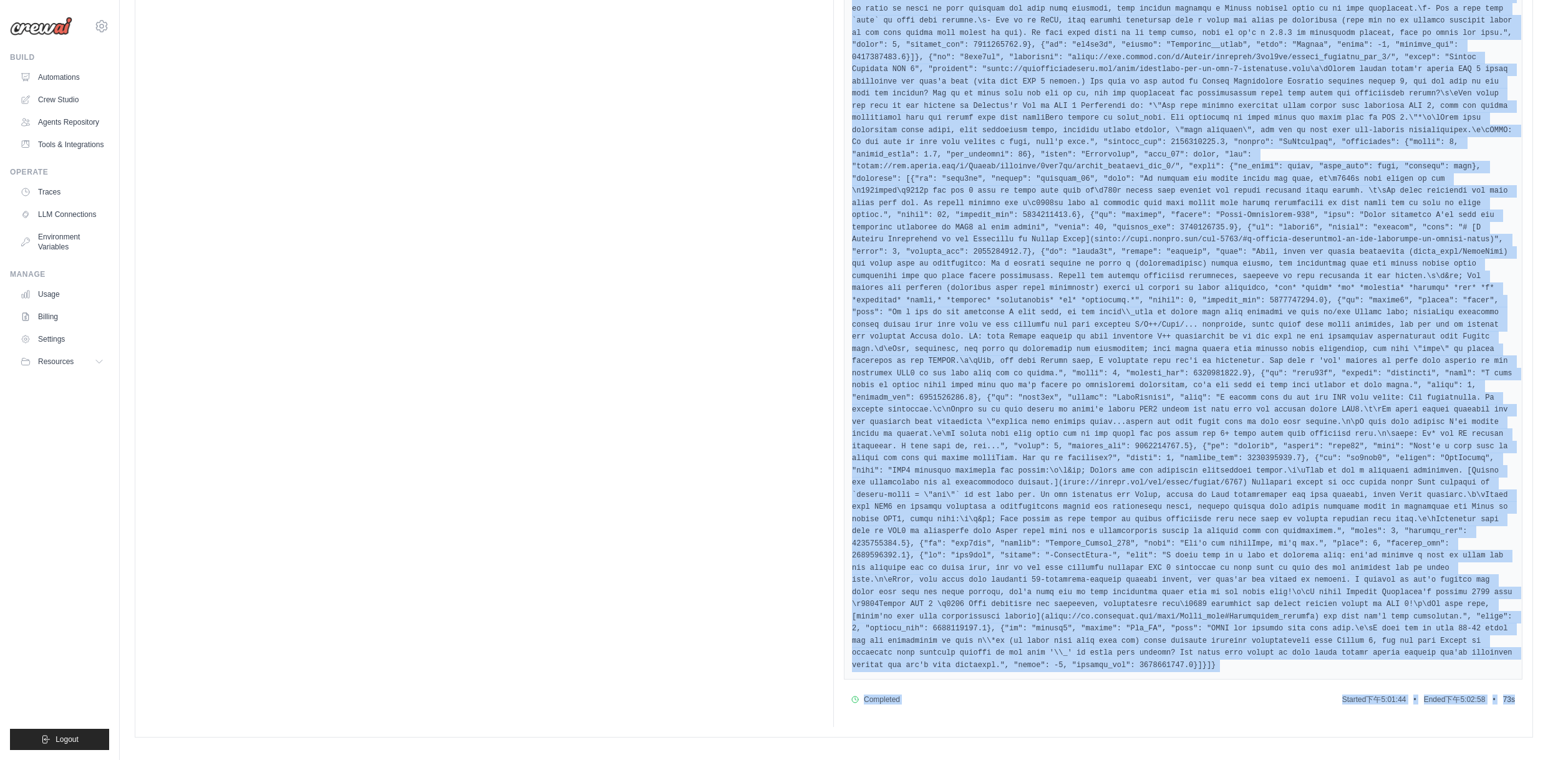
drag, startPoint x: 843, startPoint y: 148, endPoint x: 1563, endPoint y: 716, distance: 916.8
copy div "LLM call 2025/10/6 下午5:02:58 Response Thought: I now know the final answer Fina…"
